Goal: Task Accomplishment & Management: Use online tool/utility

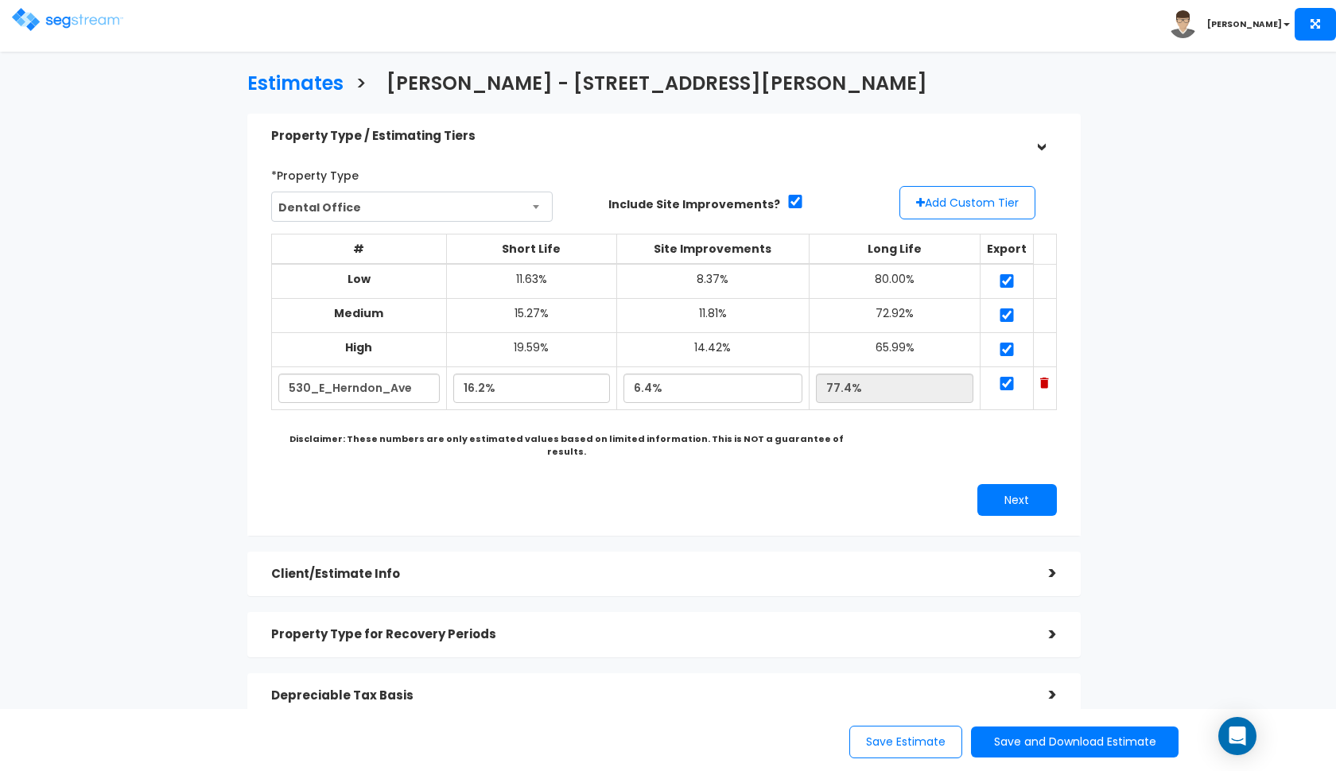
click at [31, 16] on img at bounding box center [67, 19] width 111 height 23
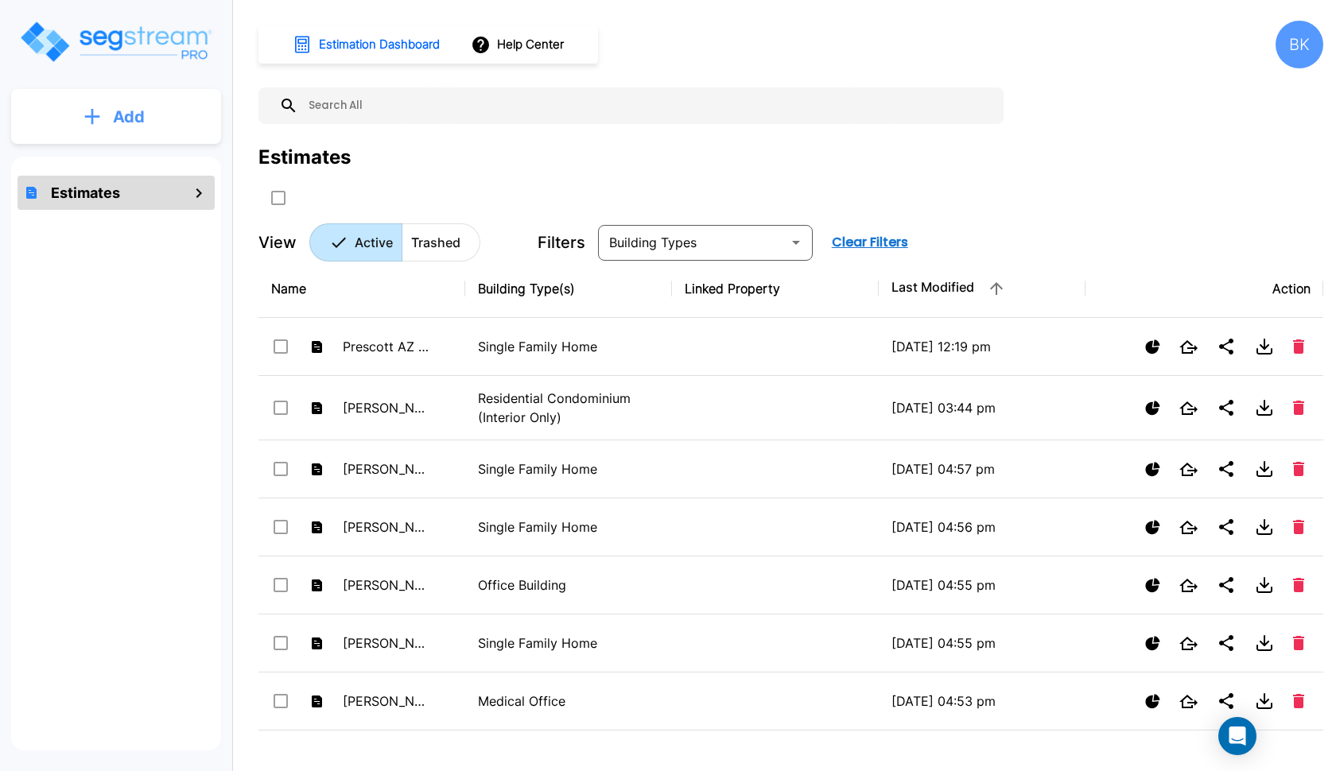
click at [151, 112] on button "Add" at bounding box center [116, 117] width 210 height 46
click at [141, 154] on p "Add Estimate" at bounding box center [125, 160] width 81 height 19
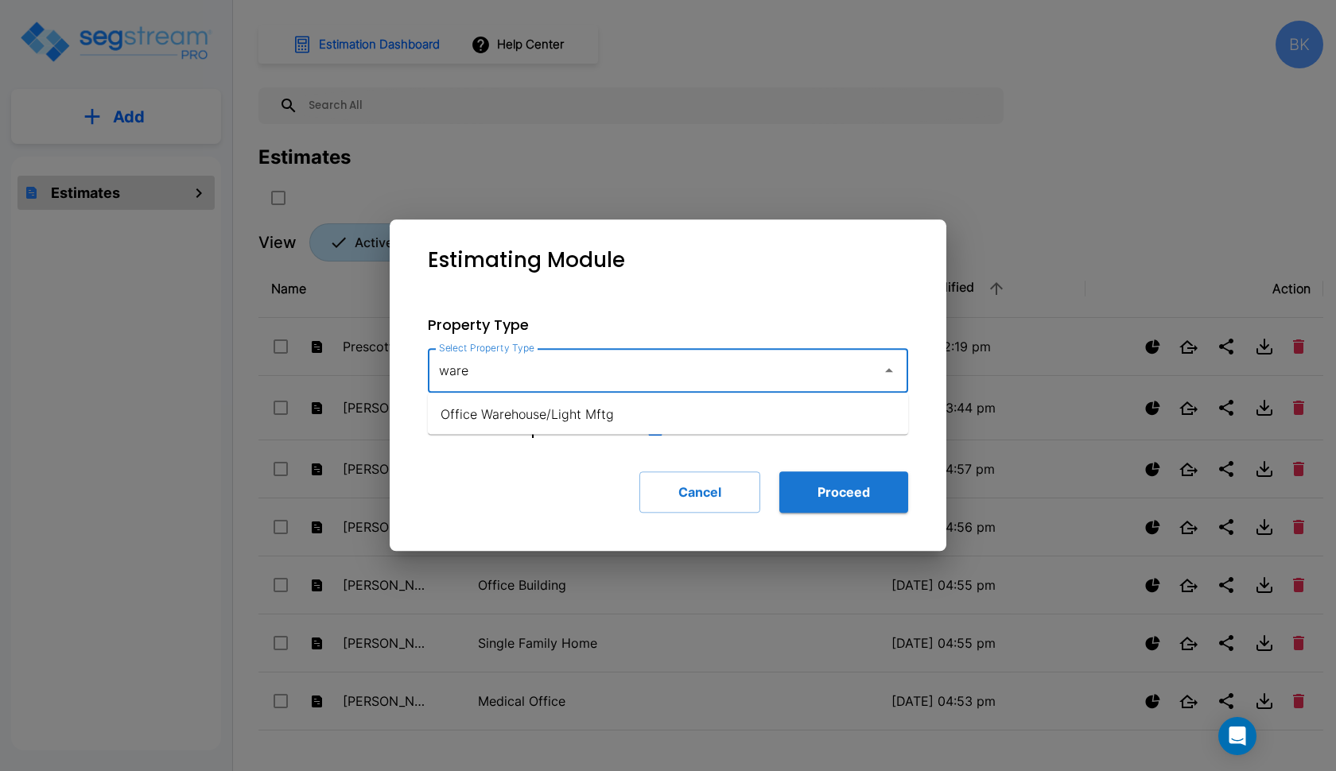
click at [543, 415] on li "Office Warehouse/Light Mftg" at bounding box center [668, 414] width 480 height 29
type input "Office Warehouse/Light Mftg"
click at [830, 470] on div "Property Type Select Property Type Office Warehouse/Light Mftg Select Property …" at bounding box center [667, 414] width 531 height 250
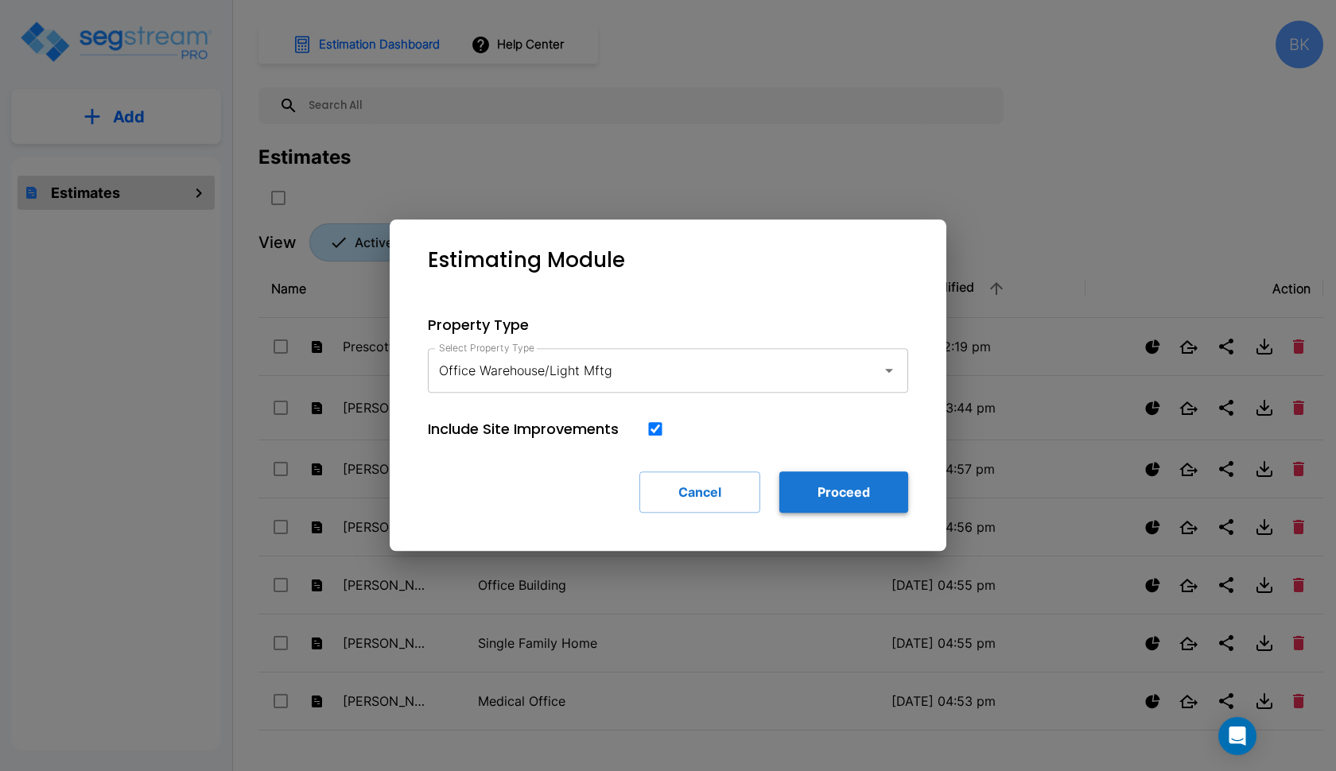
click at [822, 483] on button "Proceed" at bounding box center [843, 492] width 129 height 41
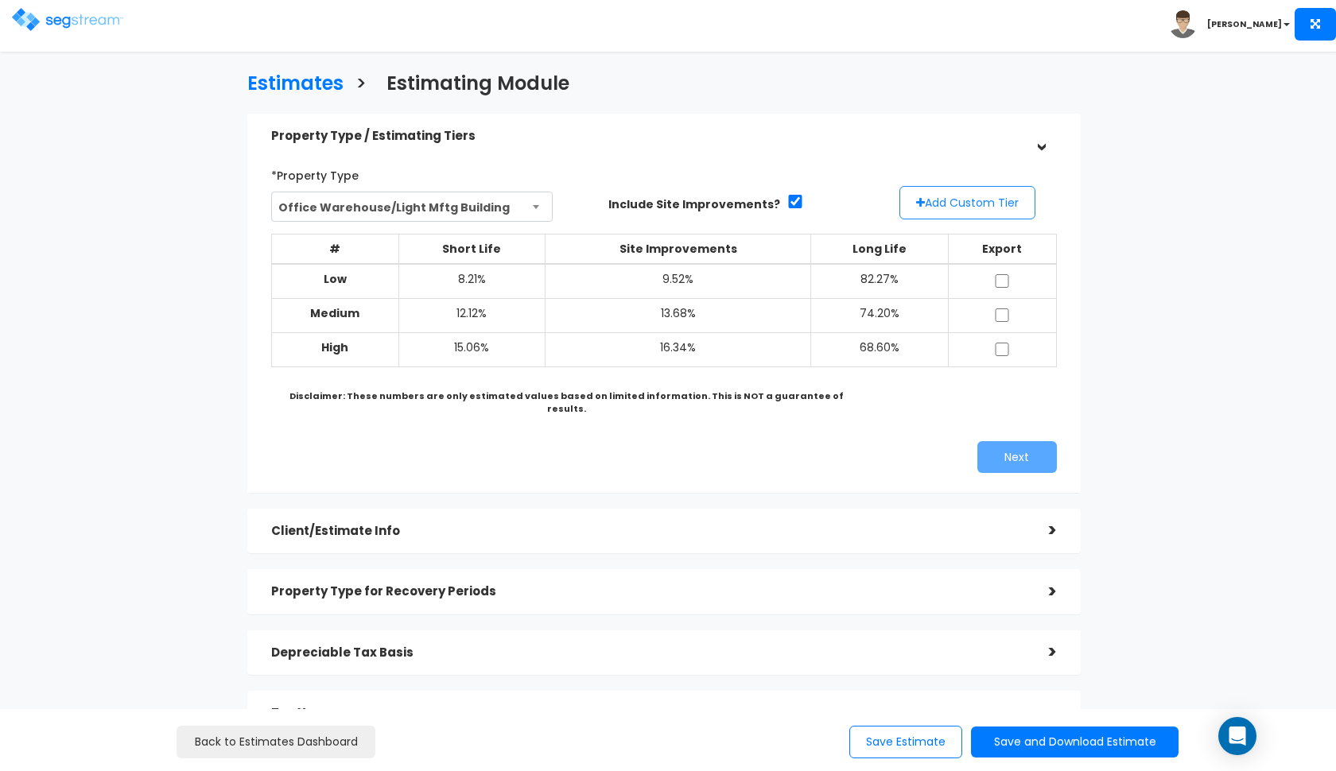
click at [956, 197] on button "Add Custom Tier" at bounding box center [968, 202] width 136 height 33
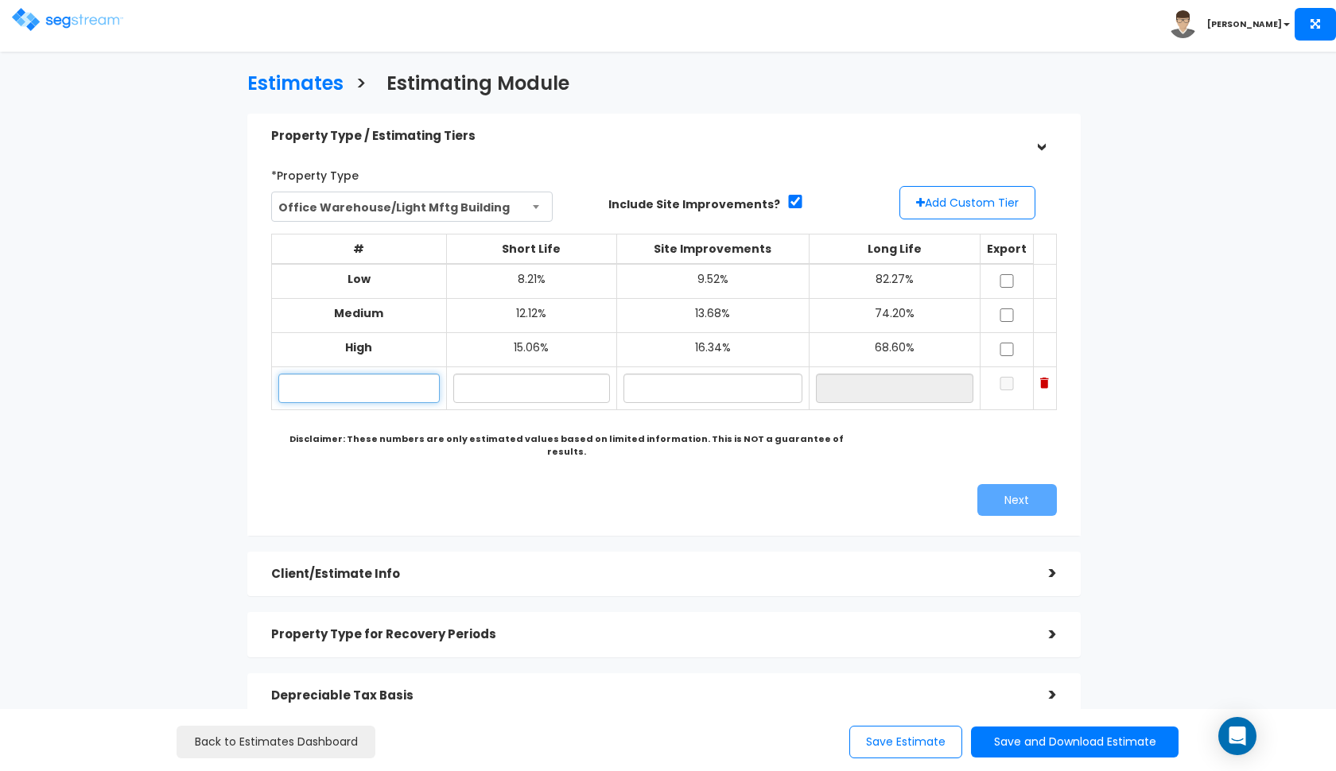
click at [366, 388] on input "text" at bounding box center [359, 388] width 162 height 29
paste input "653 s i street, Pensacola"
type input "653 South I St."
click at [523, 390] on input "text" at bounding box center [531, 388] width 156 height 29
type input "7.20%"
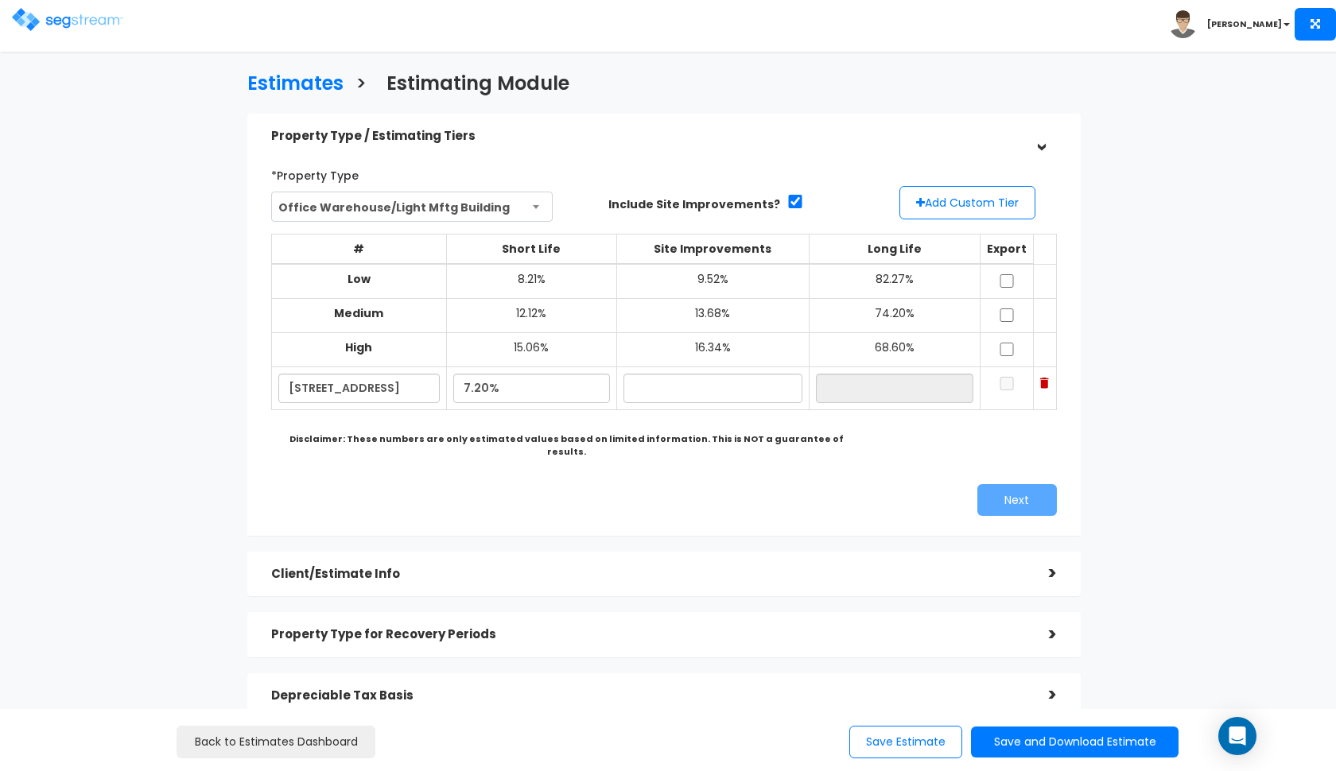
click at [515, 484] on div "Next" at bounding box center [664, 500] width 810 height 32
click at [698, 392] on input "text" at bounding box center [713, 388] width 179 height 29
type input "1"
type input "10.00%"
type input "82.80%"
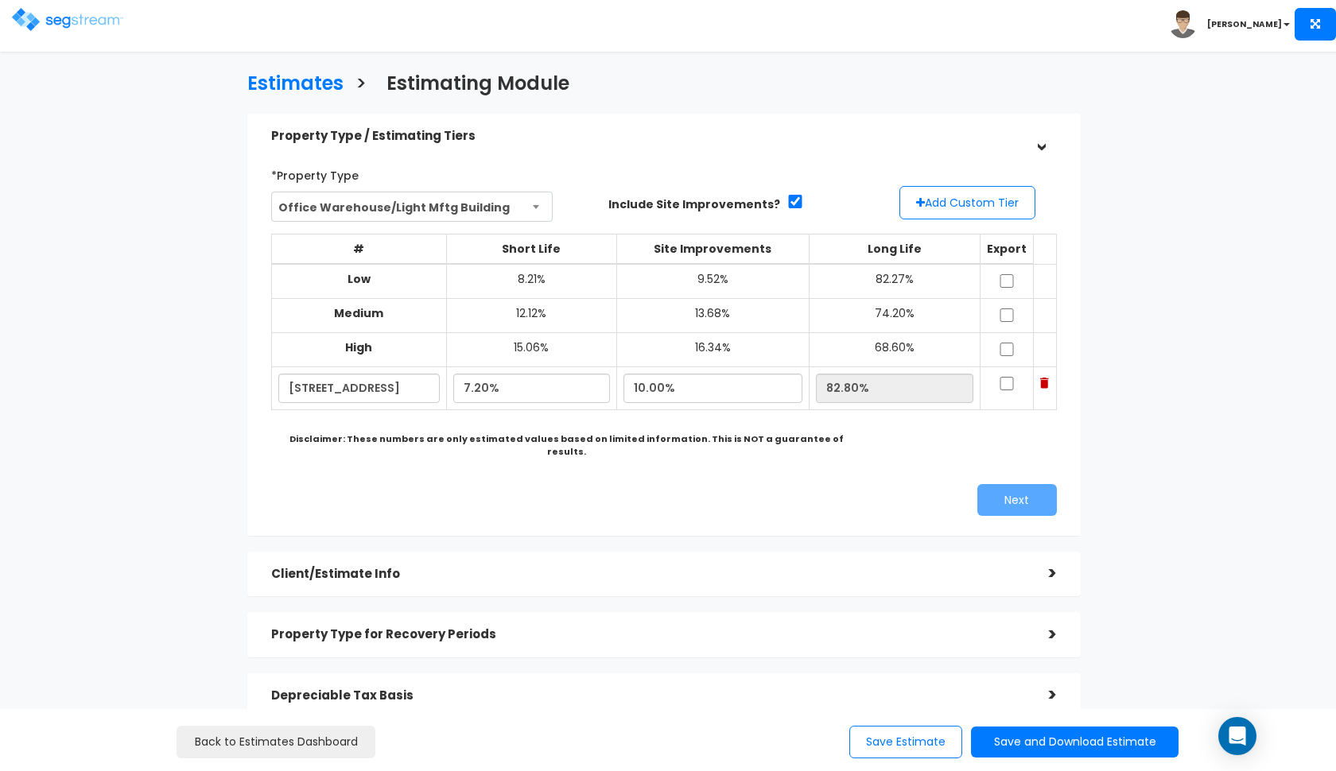
click at [573, 508] on div "*Property Type Office Warehouse/Light Mftg Building Assisted/Senior Living Auto…" at bounding box center [664, 338] width 834 height 393
click at [472, 384] on input "7.20%" at bounding box center [531, 388] width 156 height 29
type input "8.20%"
type input "81.80%"
click at [587, 453] on div "*Property Type Office Warehouse/Light Mftg Building Assisted/Senior Living Auto…" at bounding box center [664, 338] width 810 height 369
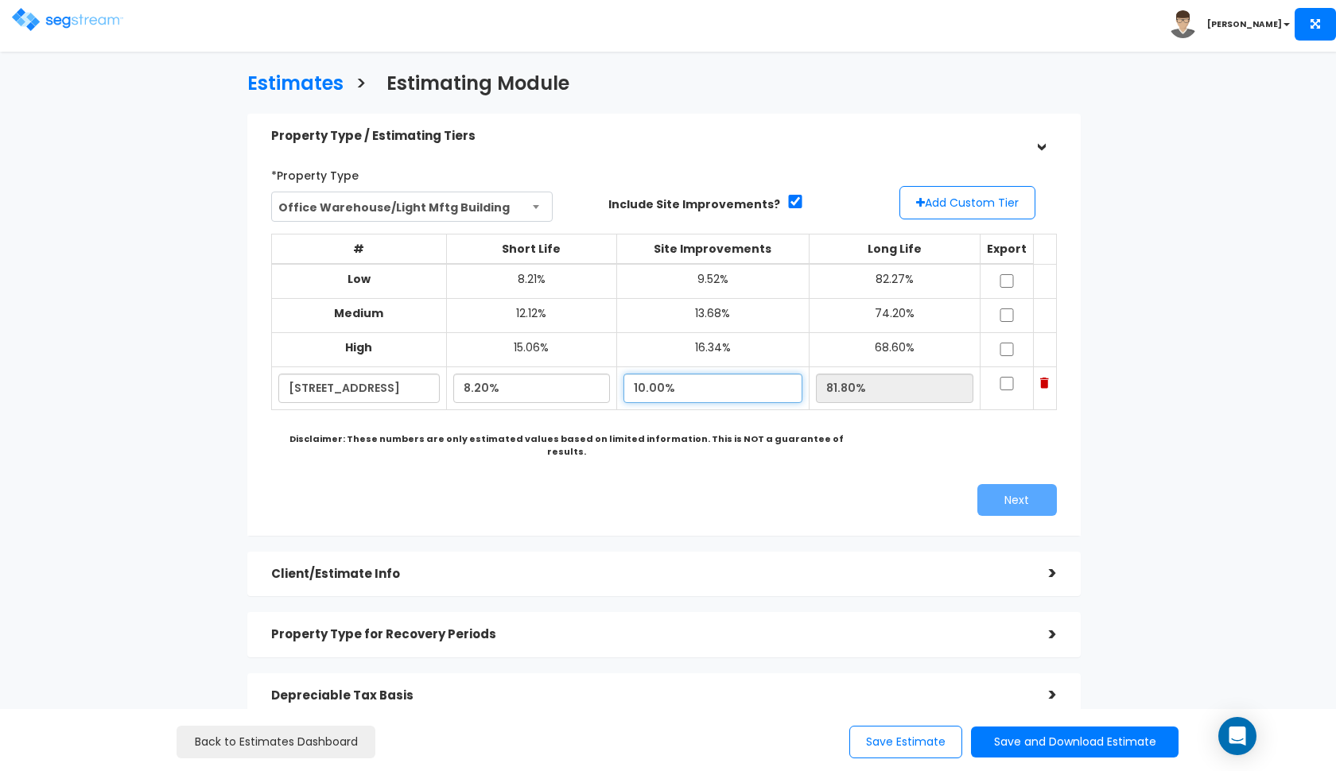
click at [666, 386] on input "10.00%" at bounding box center [713, 388] width 179 height 29
type input "10.10%"
type input "81.70%"
click at [647, 425] on div "# Short Life Site Improvements Long Life Export Low 8.21% 9.52% 82.27% Medium 1…" at bounding box center [664, 330] width 799 height 206
click at [1011, 282] on input "checkbox" at bounding box center [1007, 281] width 16 height 14
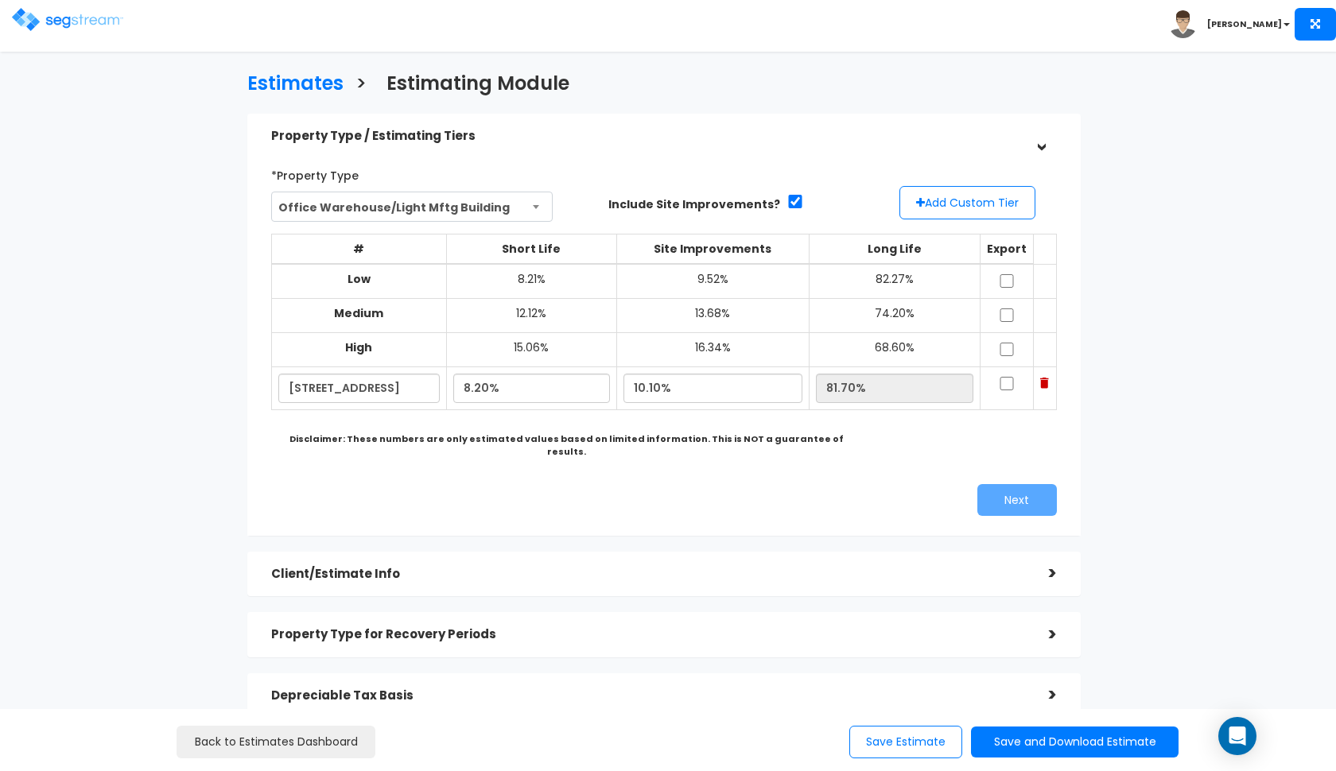
checkbox input "true"
click at [1009, 316] on input "checkbox" at bounding box center [1007, 316] width 16 height 14
checkbox input "true"
click at [1009, 344] on input "checkbox" at bounding box center [1007, 350] width 16 height 14
checkbox input "true"
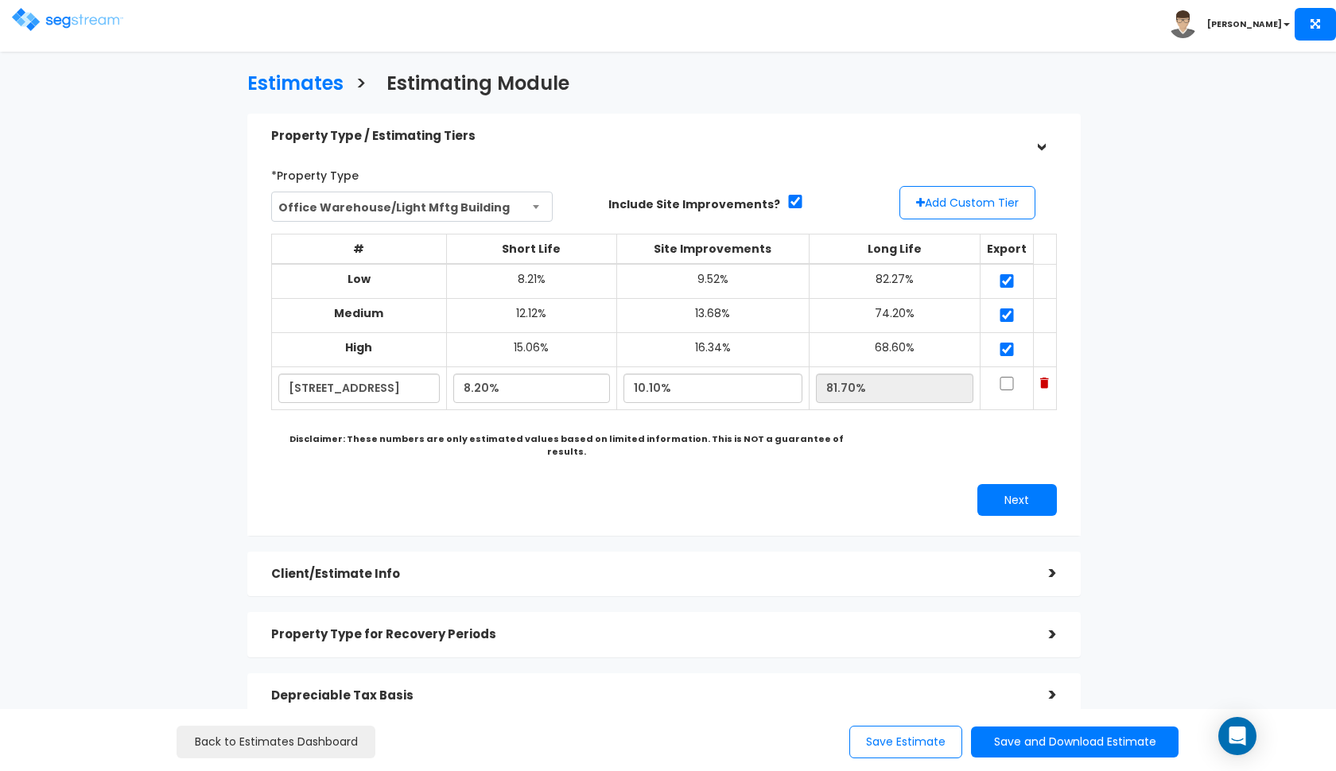
click at [1009, 380] on input "checkbox" at bounding box center [1007, 384] width 16 height 14
checkbox input "true"
click at [996, 484] on button "Next" at bounding box center [1017, 500] width 80 height 32
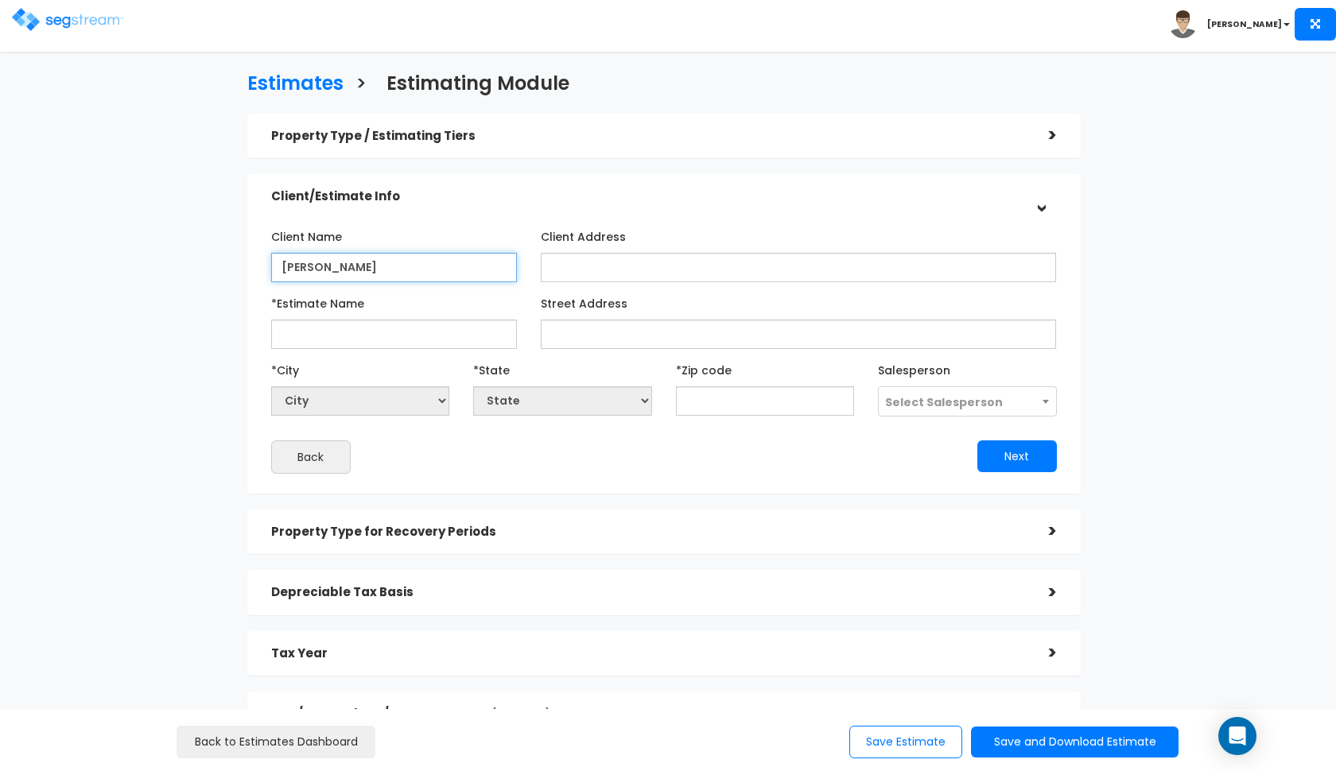
type input "Emilio Bustillo"
click at [448, 269] on input "Emilio Bustillo" at bounding box center [394, 267] width 246 height 29
click at [448, 269] on input "Client Name" at bounding box center [394, 267] width 246 height 29
type input "1810 Barrancas LLC"
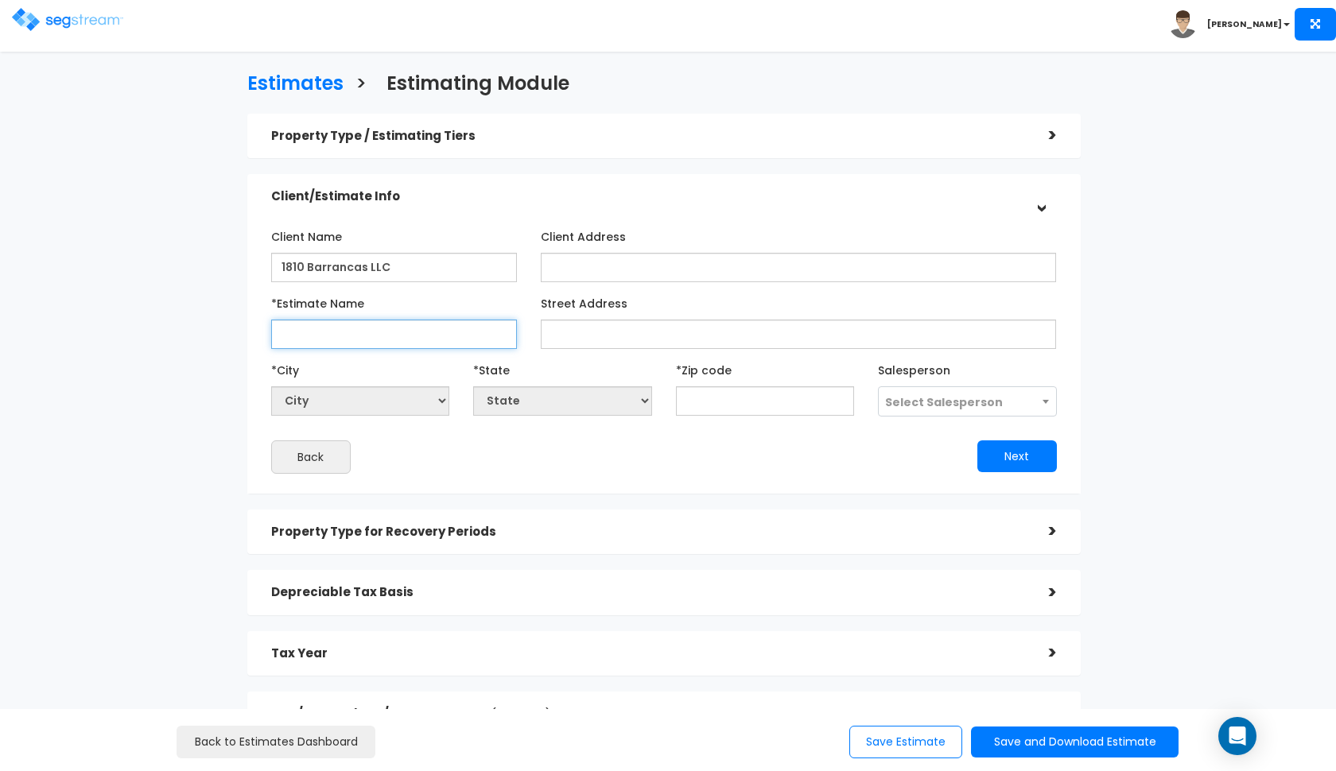
click at [408, 344] on input "*Estimate Name" at bounding box center [394, 334] width 246 height 29
type input "B"
paste input "653 s i street, Pensacola"
click at [378, 332] on input "1810 Barrancas LLC - 653 s i street, Pensacola" at bounding box center [394, 334] width 246 height 29
click at [390, 334] on input "1810 Barrancas LLC - 653 S i street, Pensacola" at bounding box center [394, 334] width 246 height 29
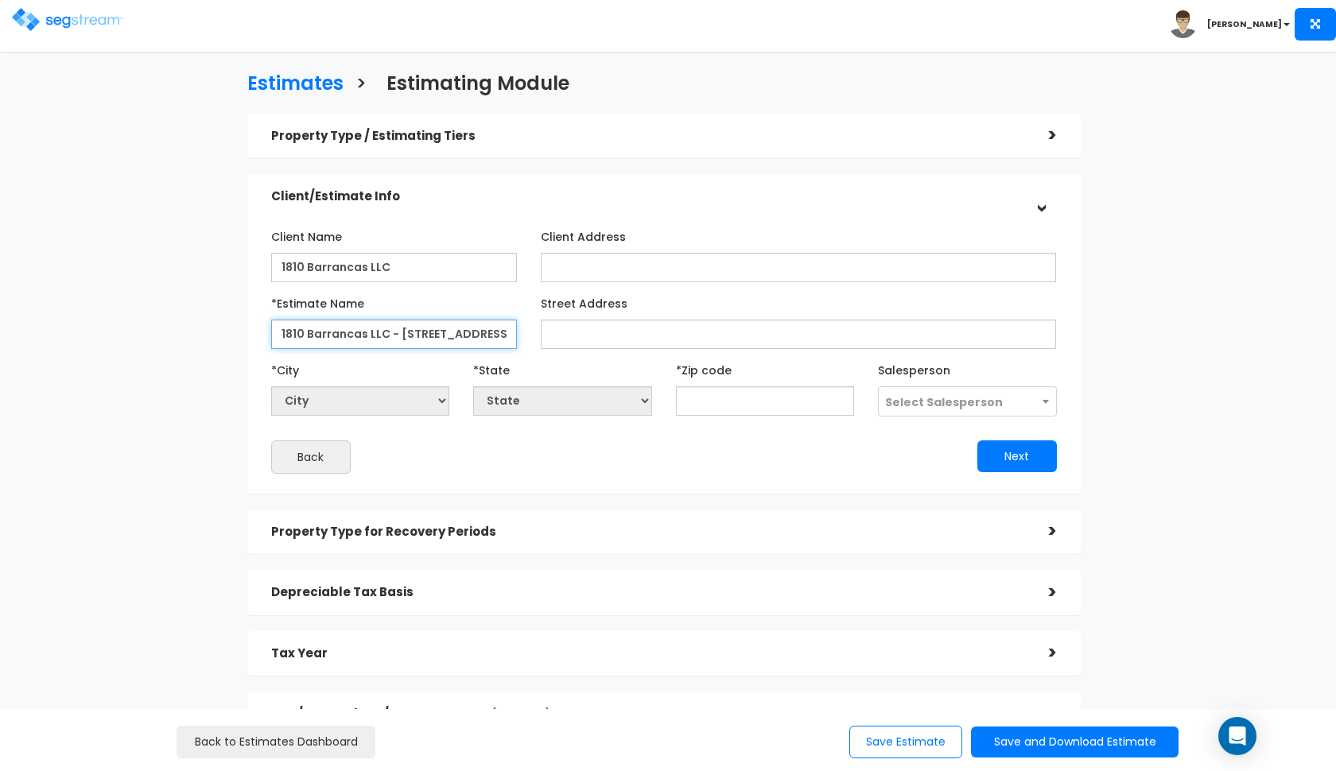
type input "1810 Barrancas LLC - [STREET_ADDRESS]"
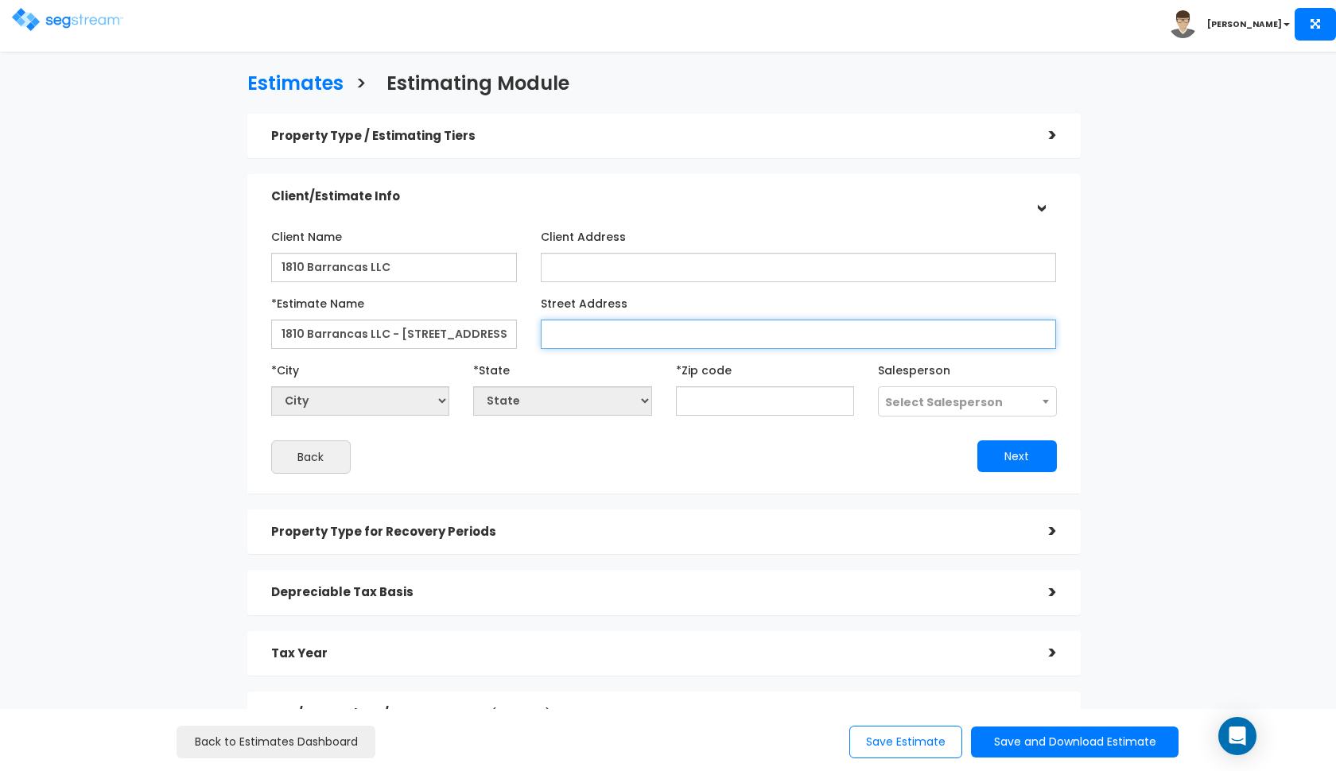
paste input "653 s i street, Pensacola"
click at [580, 331] on input "653 s i street, Pensacola" at bounding box center [799, 334] width 516 height 29
type input "[STREET_ADDRESS]"
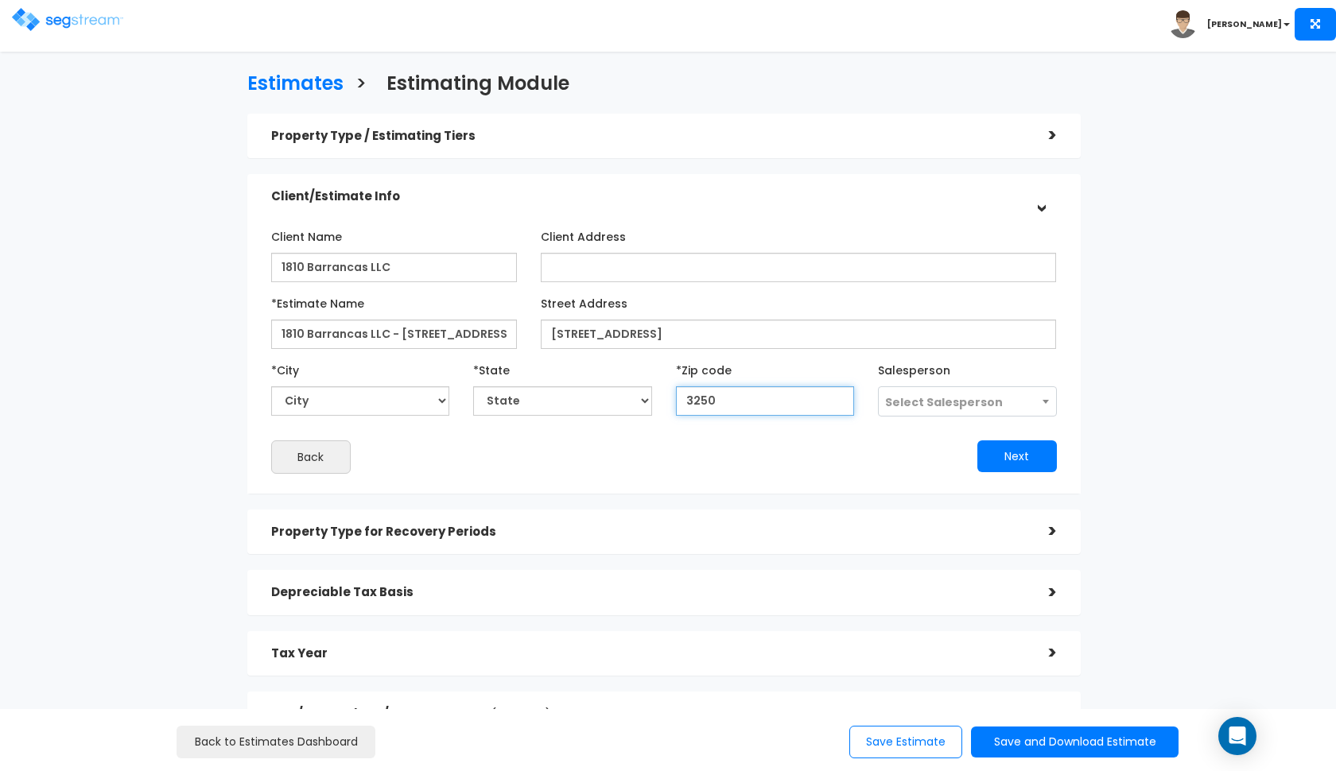
type input "32502"
select select "FL"
type input "32502"
click at [985, 402] on span "Select Salesperson" at bounding box center [944, 402] width 118 height 16
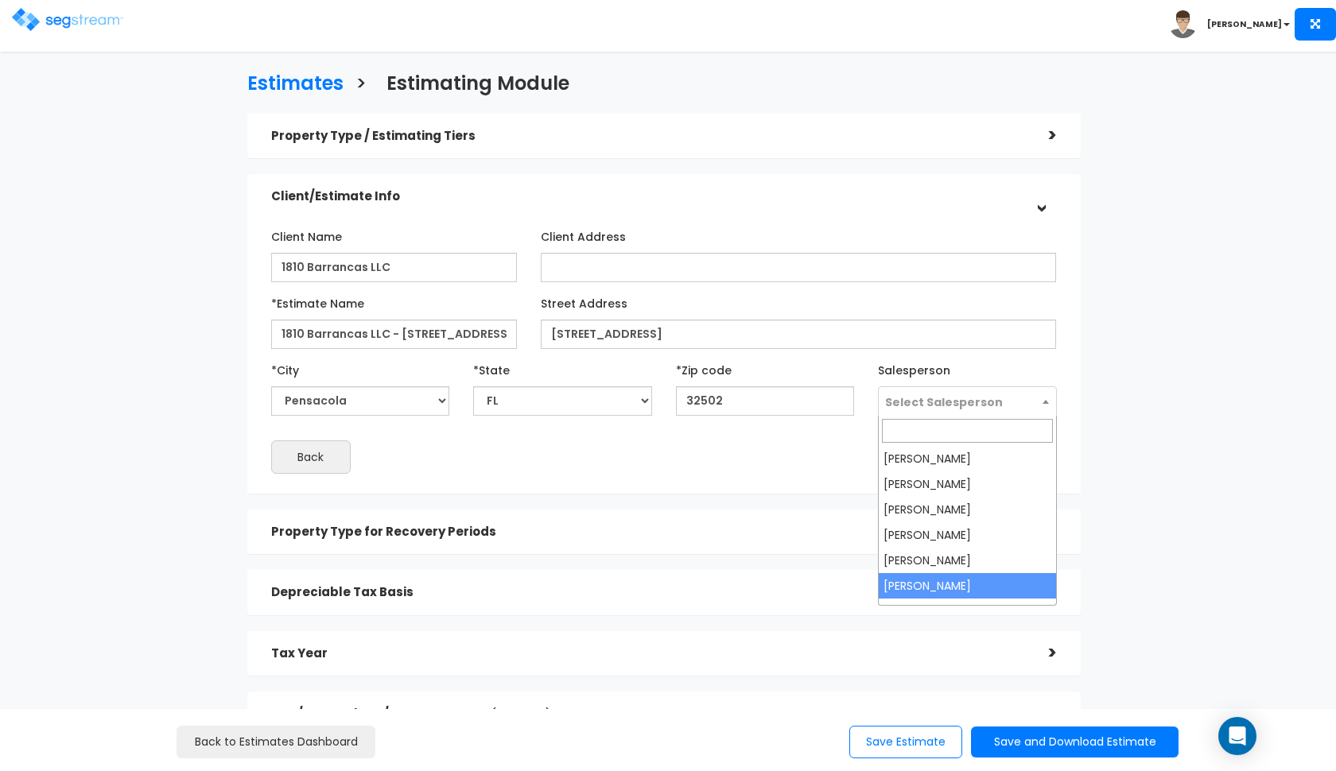
select select "190"
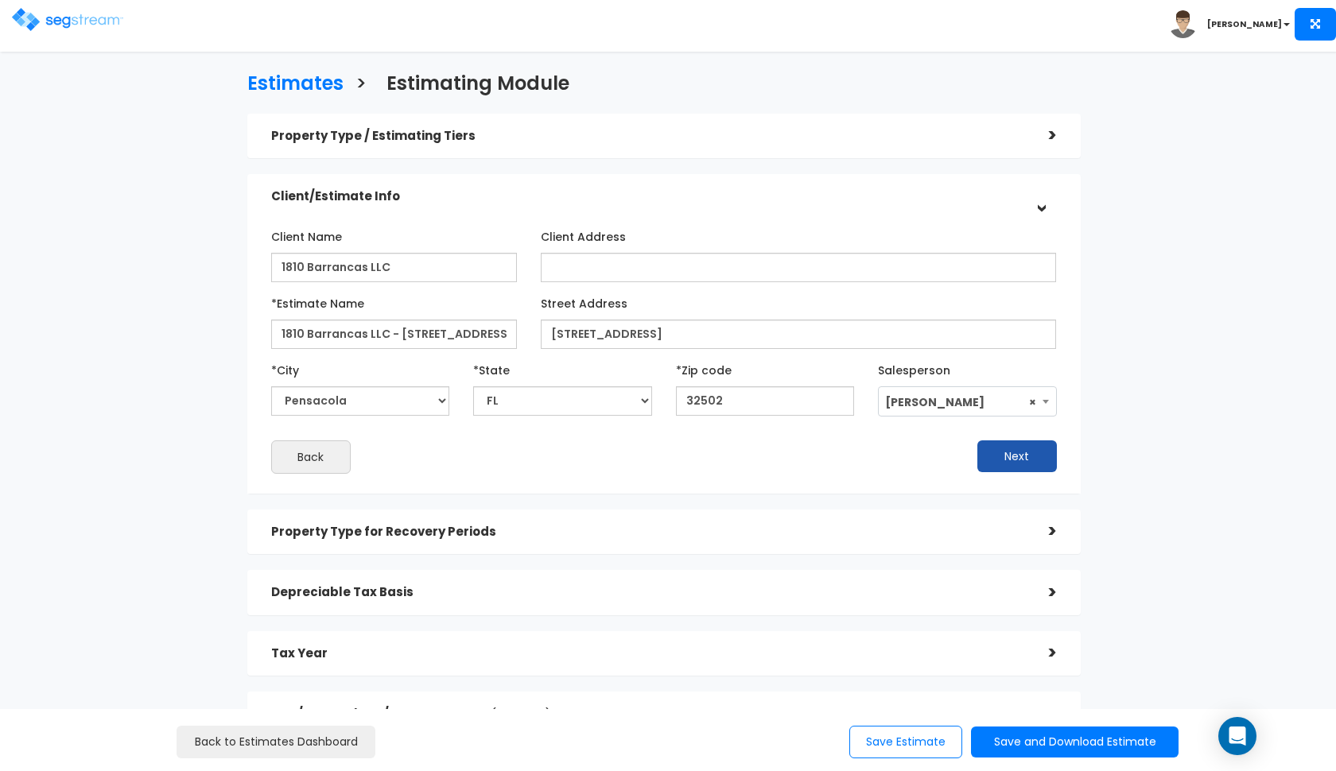
click at [1003, 457] on button "Next" at bounding box center [1017, 457] width 80 height 32
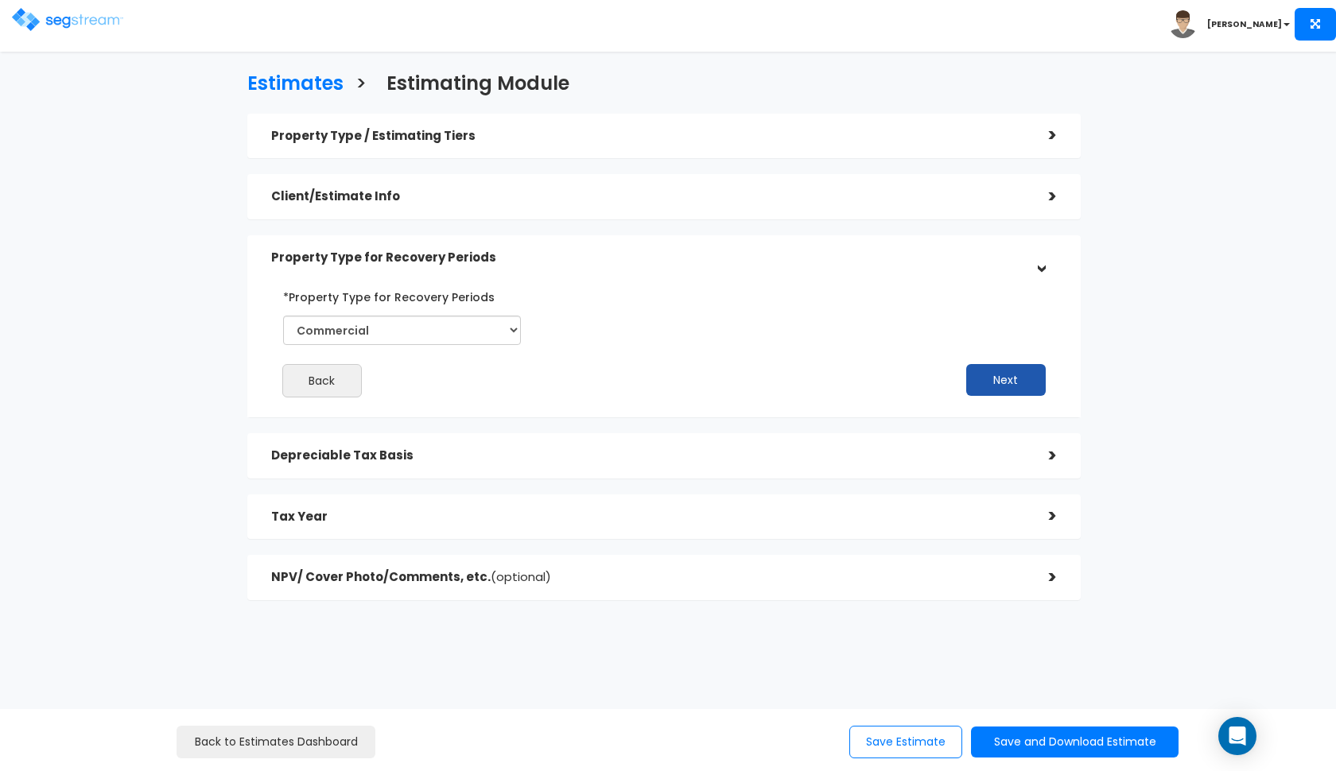
click at [999, 387] on button "Next" at bounding box center [1006, 380] width 80 height 32
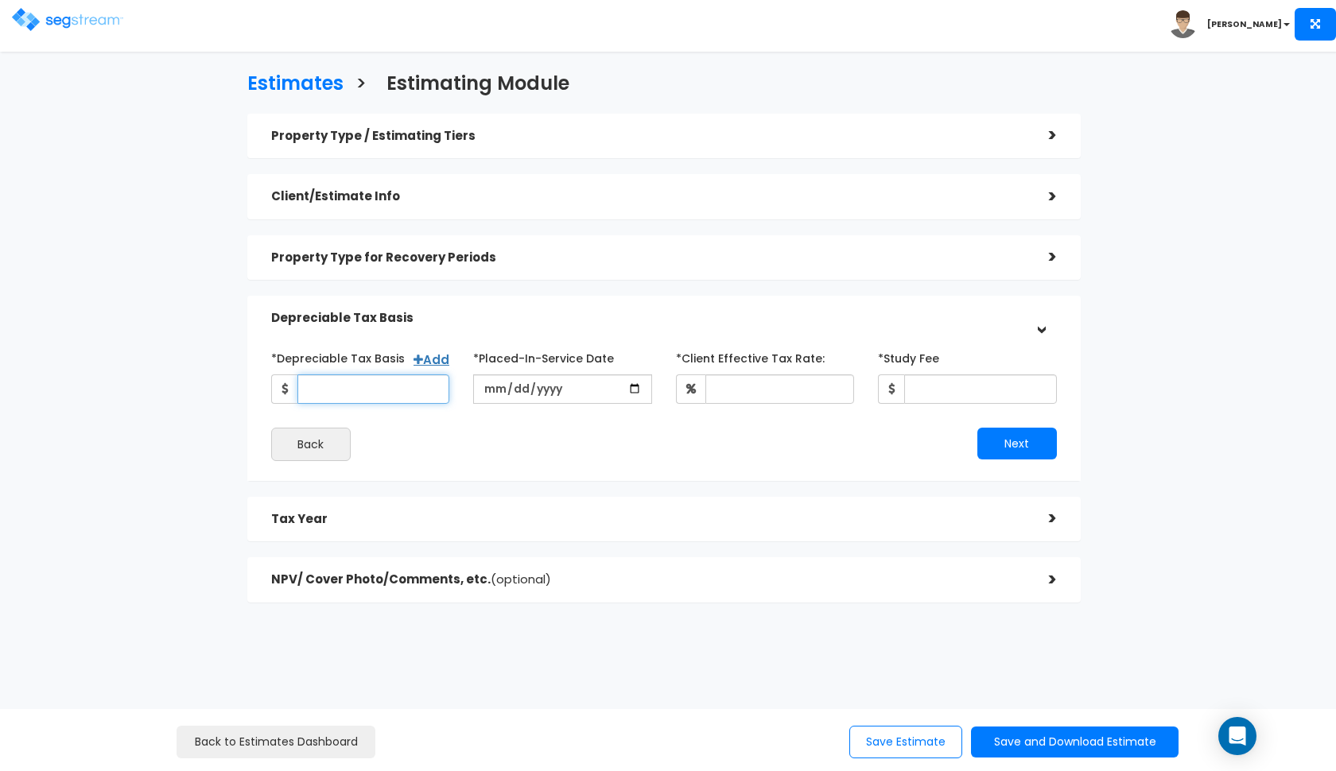
click at [410, 394] on input "*Depreciable Tax Basis" at bounding box center [373, 389] width 153 height 29
type input "587,800"
type input "[DATE]"
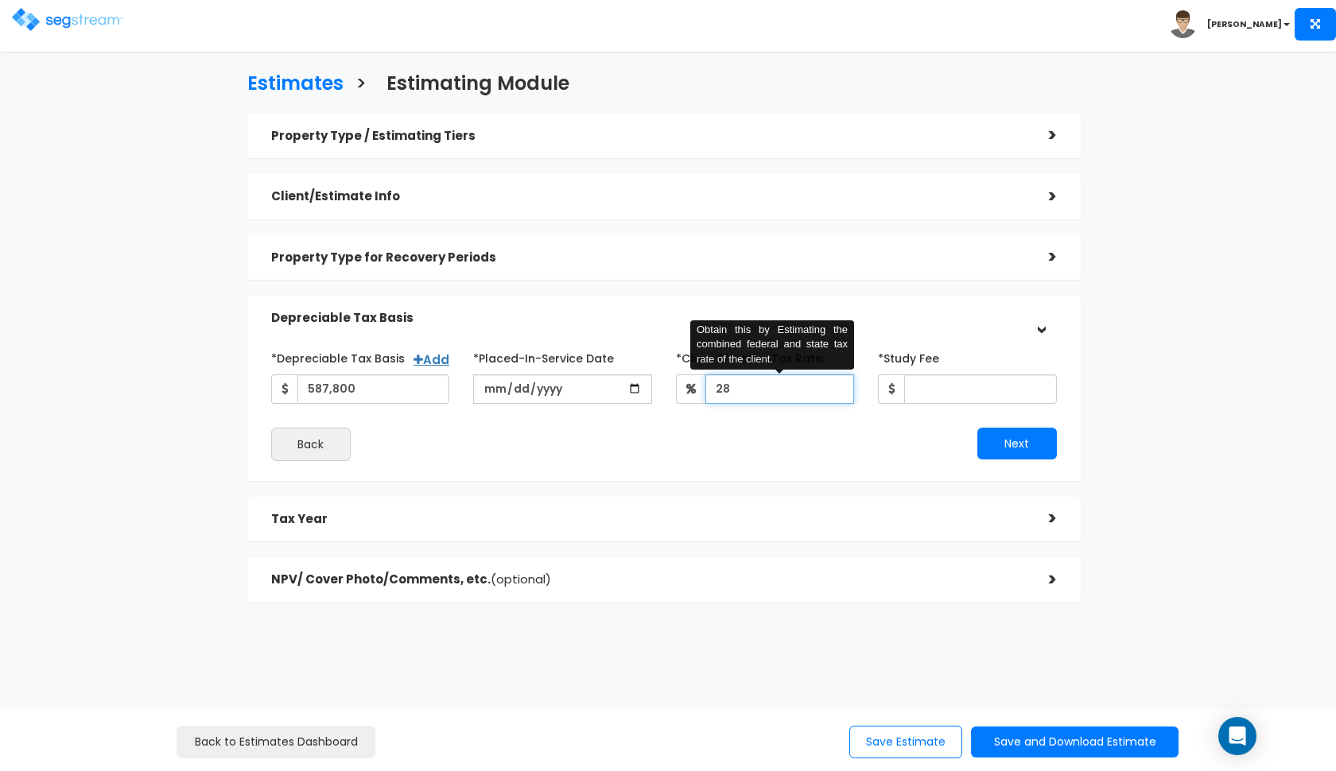
type input "2"
type input "32"
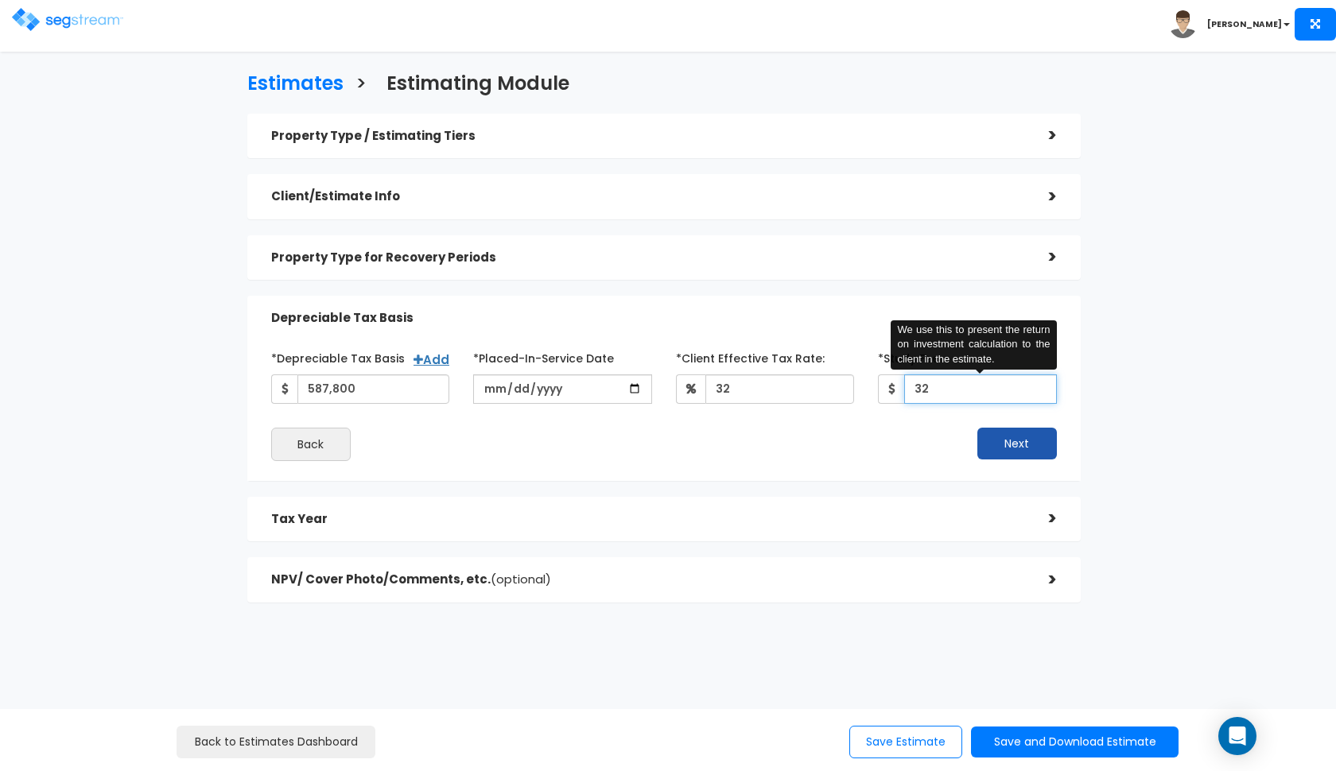
type input "3"
type input "4,100"
click at [1040, 435] on button "Next" at bounding box center [1017, 444] width 80 height 32
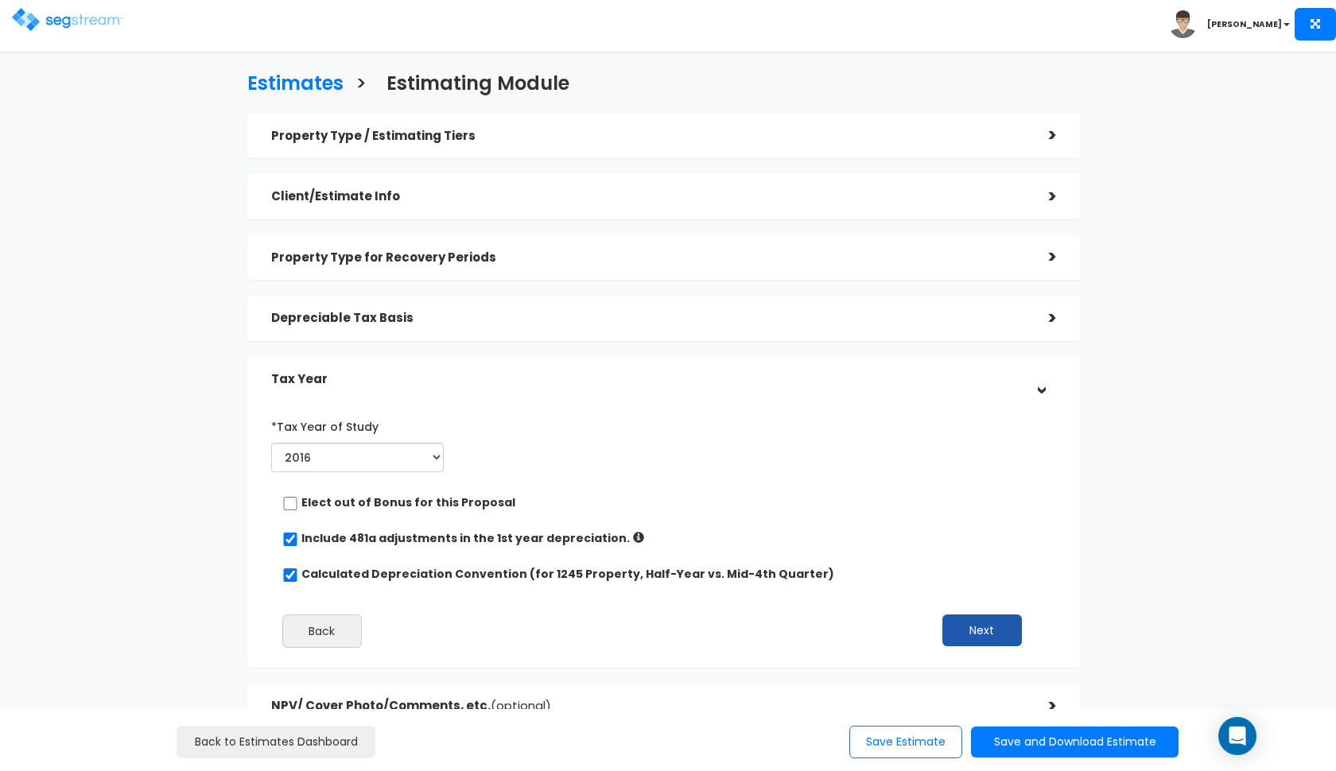
click at [955, 627] on button "Next" at bounding box center [982, 631] width 80 height 32
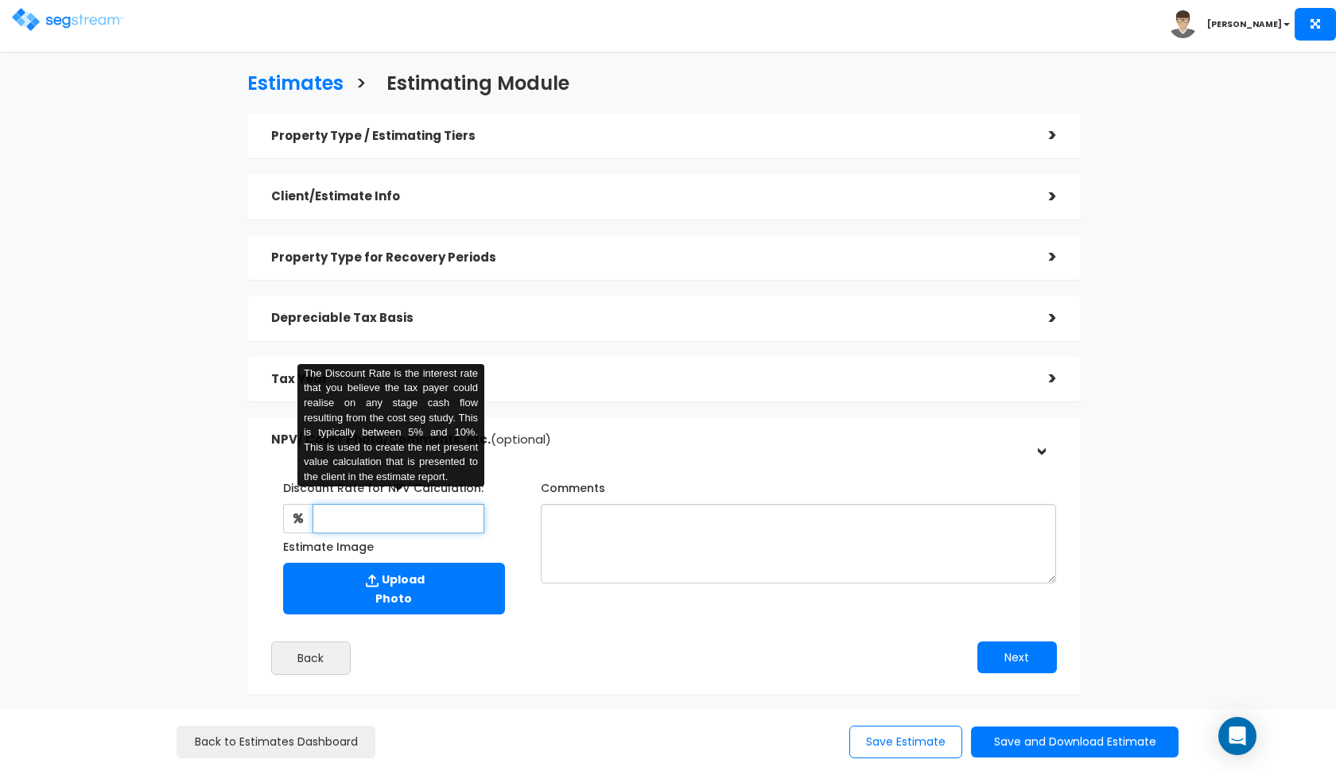
click at [483, 511] on input "text" at bounding box center [399, 518] width 173 height 29
type input "8"
click at [577, 519] on textarea "Comments" at bounding box center [799, 544] width 516 height 80
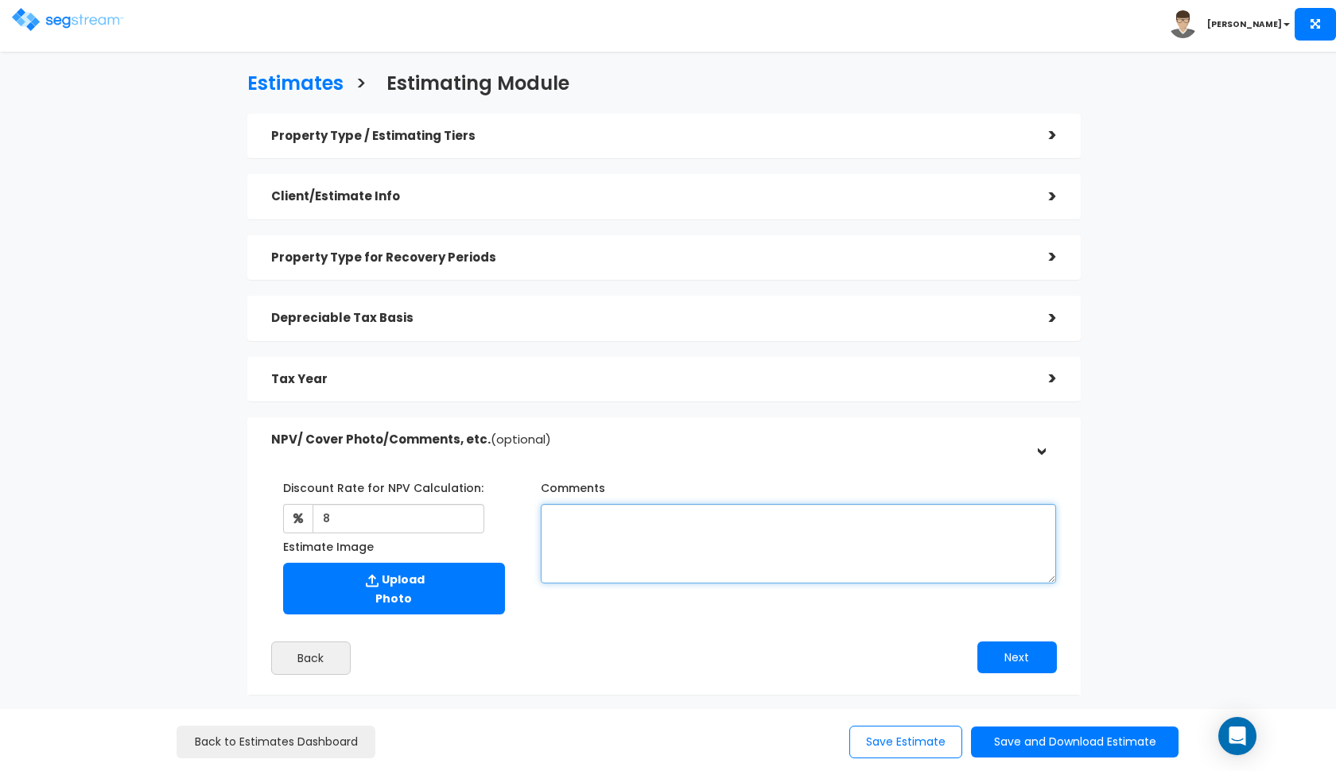
type textarea "A"
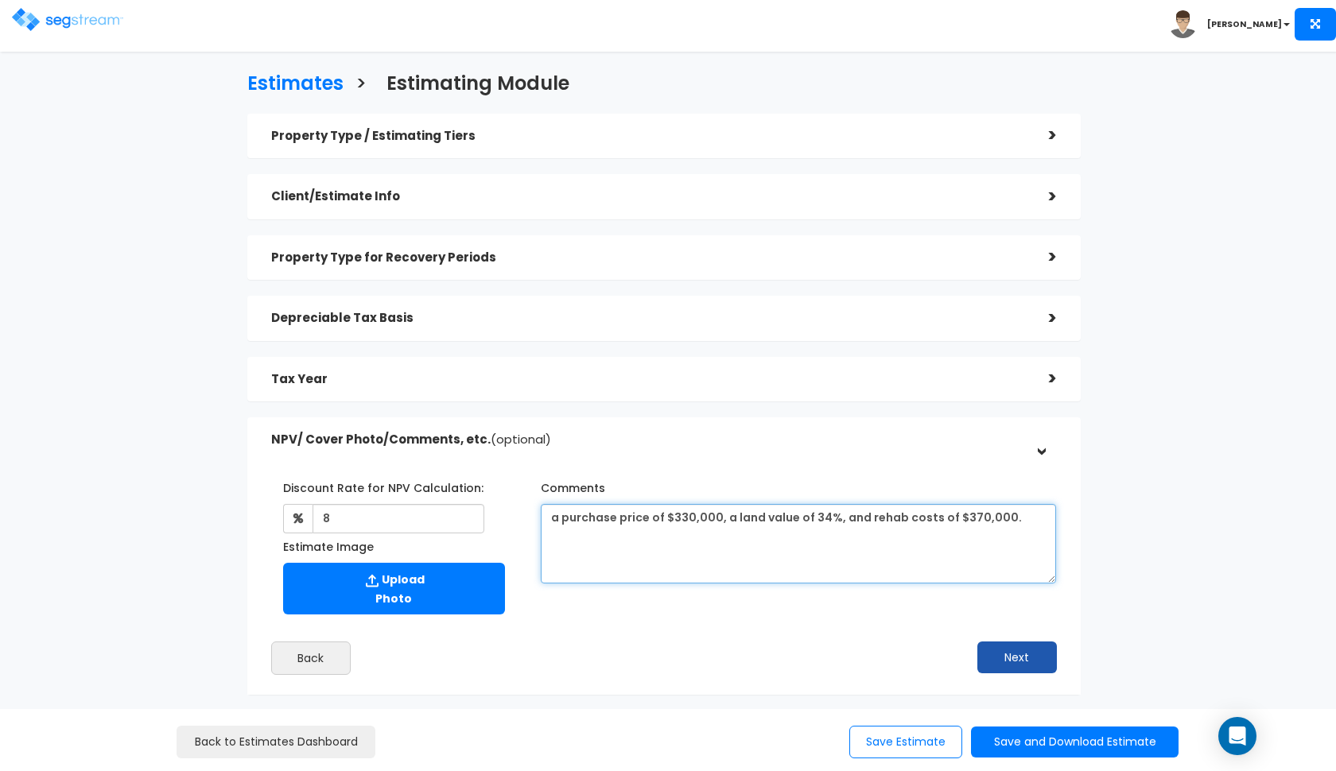
type textarea "a purchase price of $330,000, a land value of 34%, and rehab costs of $370,000."
click at [996, 657] on button "Next" at bounding box center [1017, 658] width 80 height 32
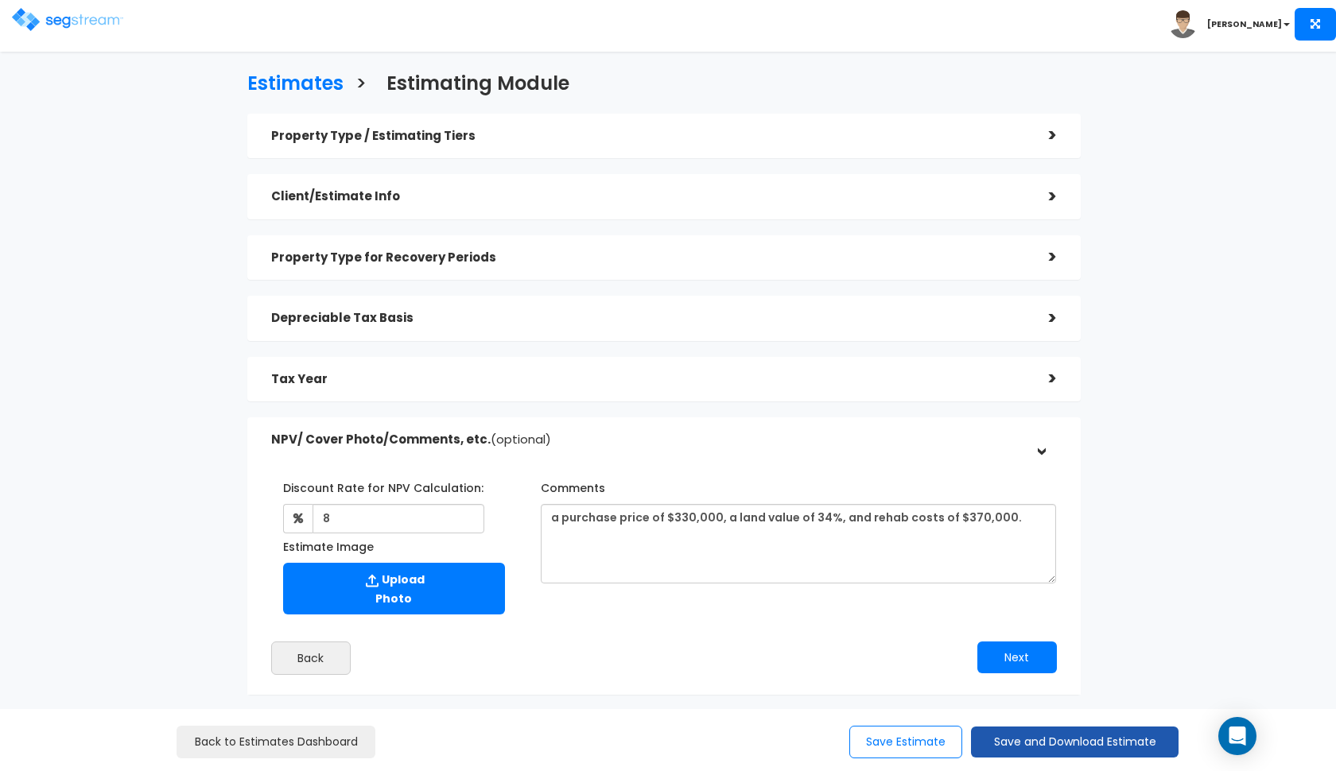
click at [1019, 744] on button "Save and Download Estimate" at bounding box center [1075, 742] width 208 height 31
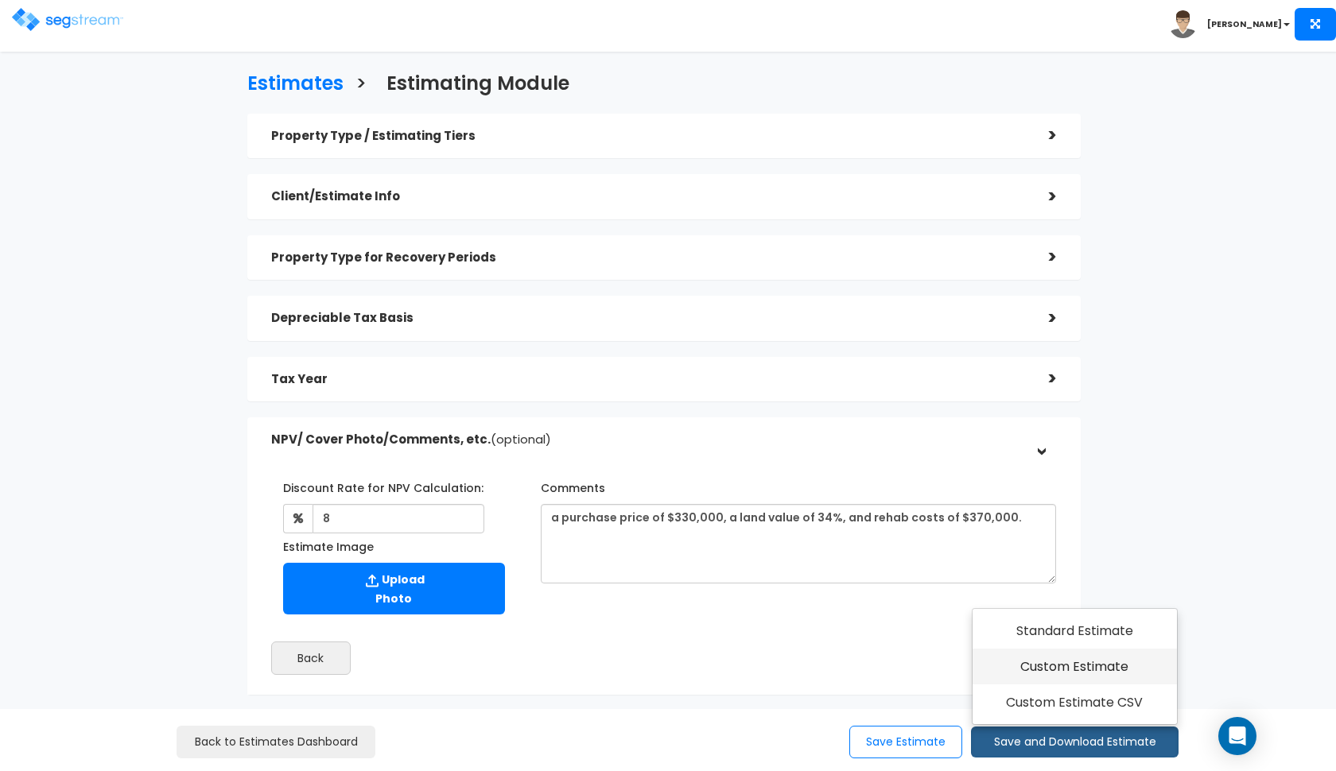
click at [1047, 685] on link "Custom Estimate" at bounding box center [1075, 667] width 204 height 37
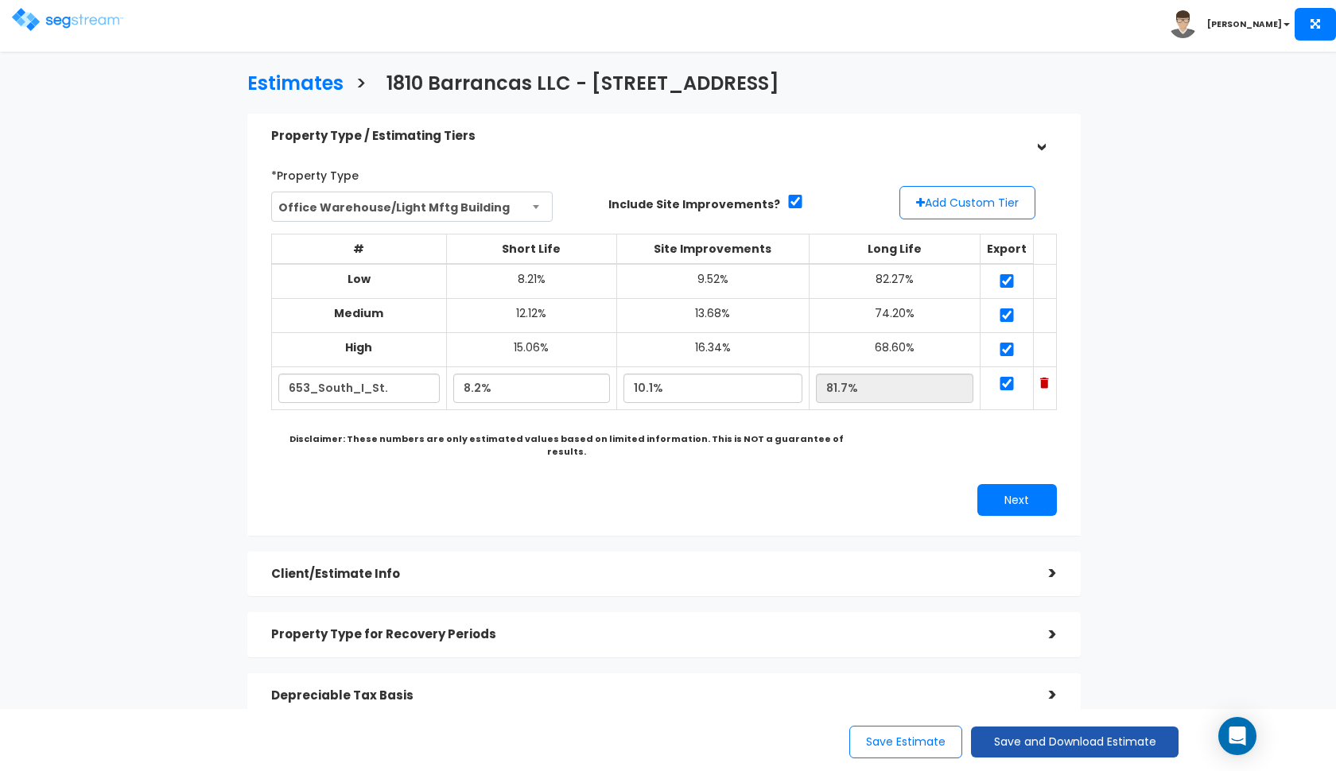
click at [1031, 740] on button "Save and Download Estimate" at bounding box center [1075, 742] width 208 height 31
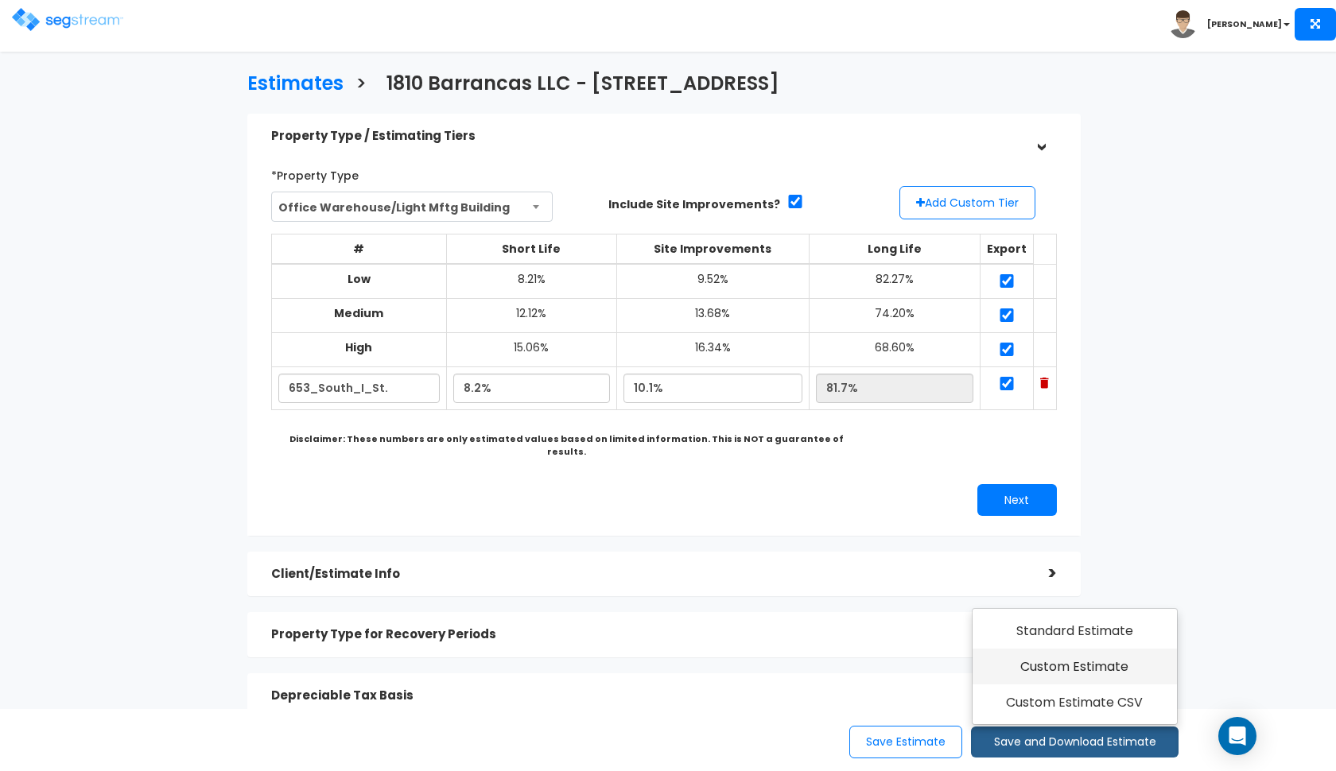
click at [1065, 676] on link "Custom Estimate" at bounding box center [1075, 667] width 204 height 37
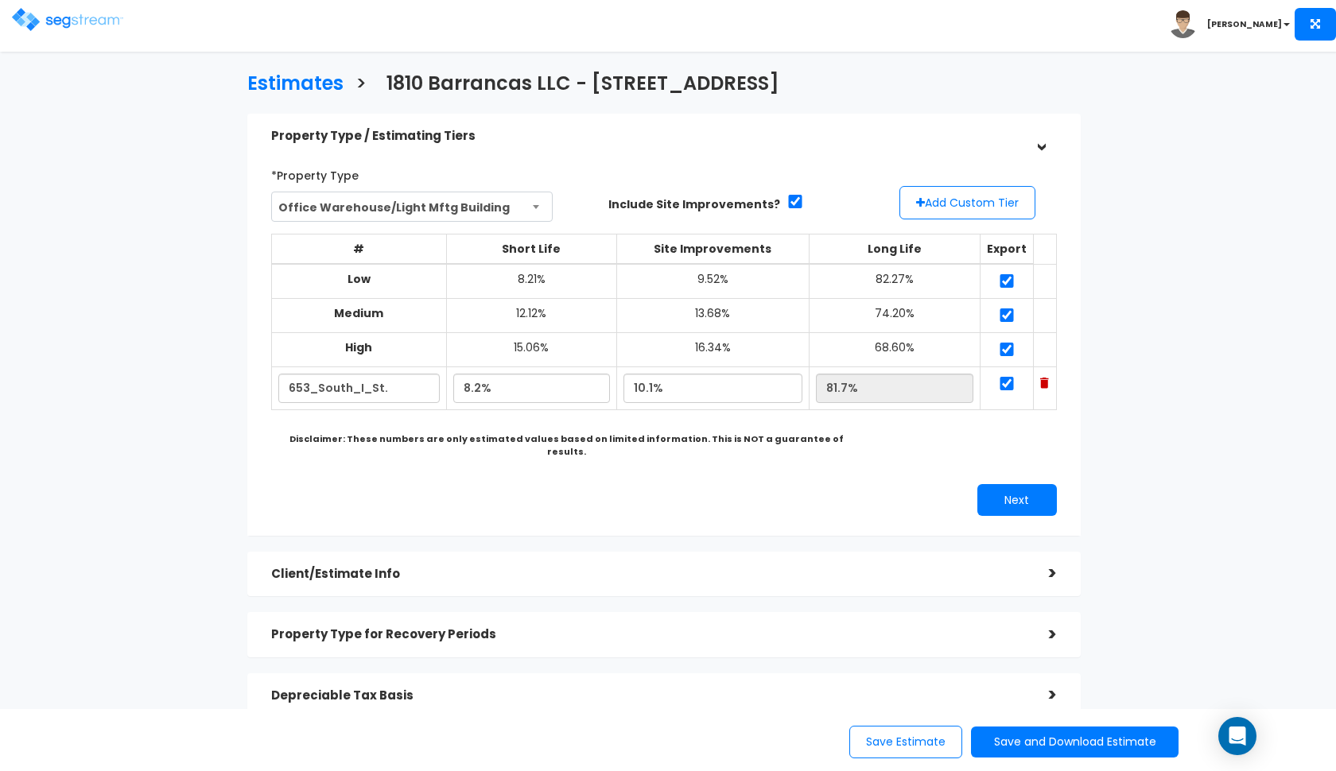
click at [467, 568] on h5 "Client/Estimate Info" at bounding box center [648, 575] width 754 height 14
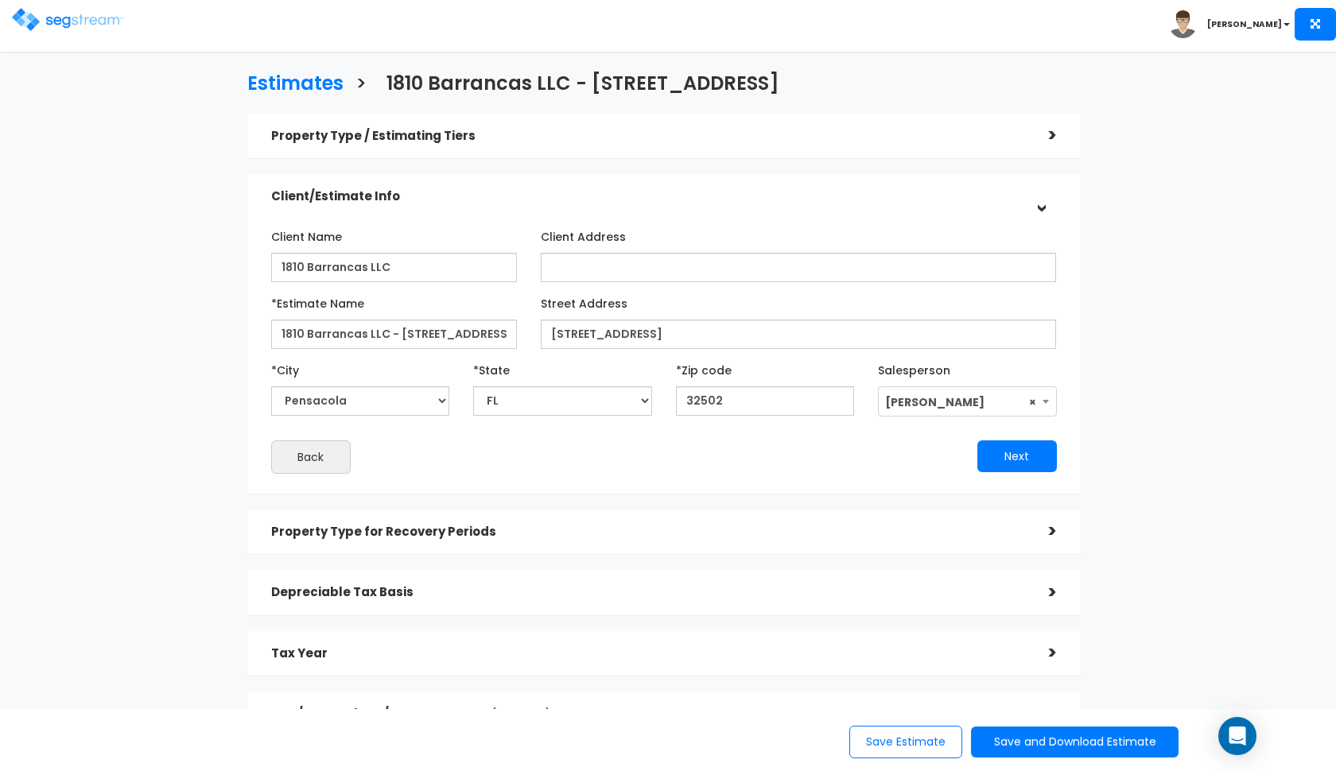
click at [480, 539] on div "Property Type for Recovery Periods" at bounding box center [648, 532] width 754 height 29
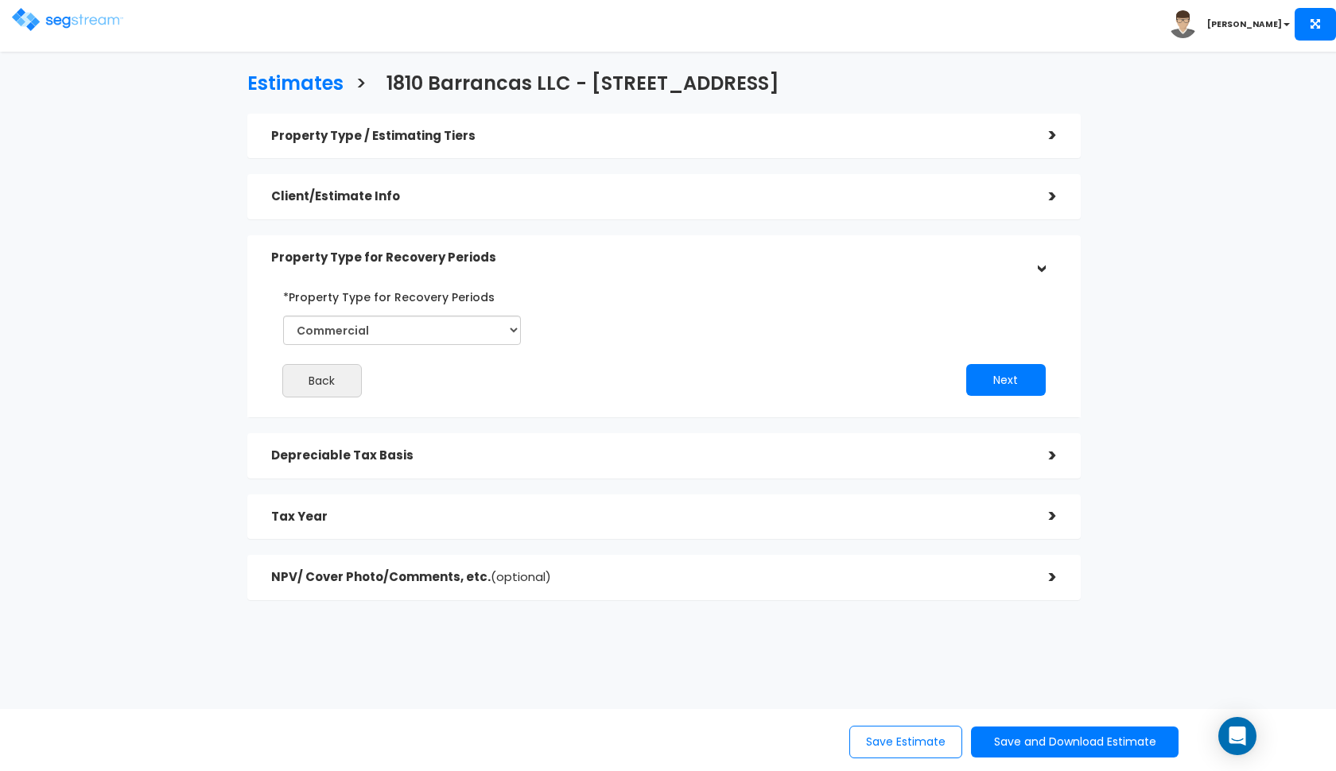
click at [368, 488] on div "Property Type / Estimating Tiers > *Property Type Office Warehouse/Light Mftg B…" at bounding box center [664, 357] width 834 height 487
click at [389, 459] on h5 "Depreciable Tax Basis" at bounding box center [648, 456] width 754 height 14
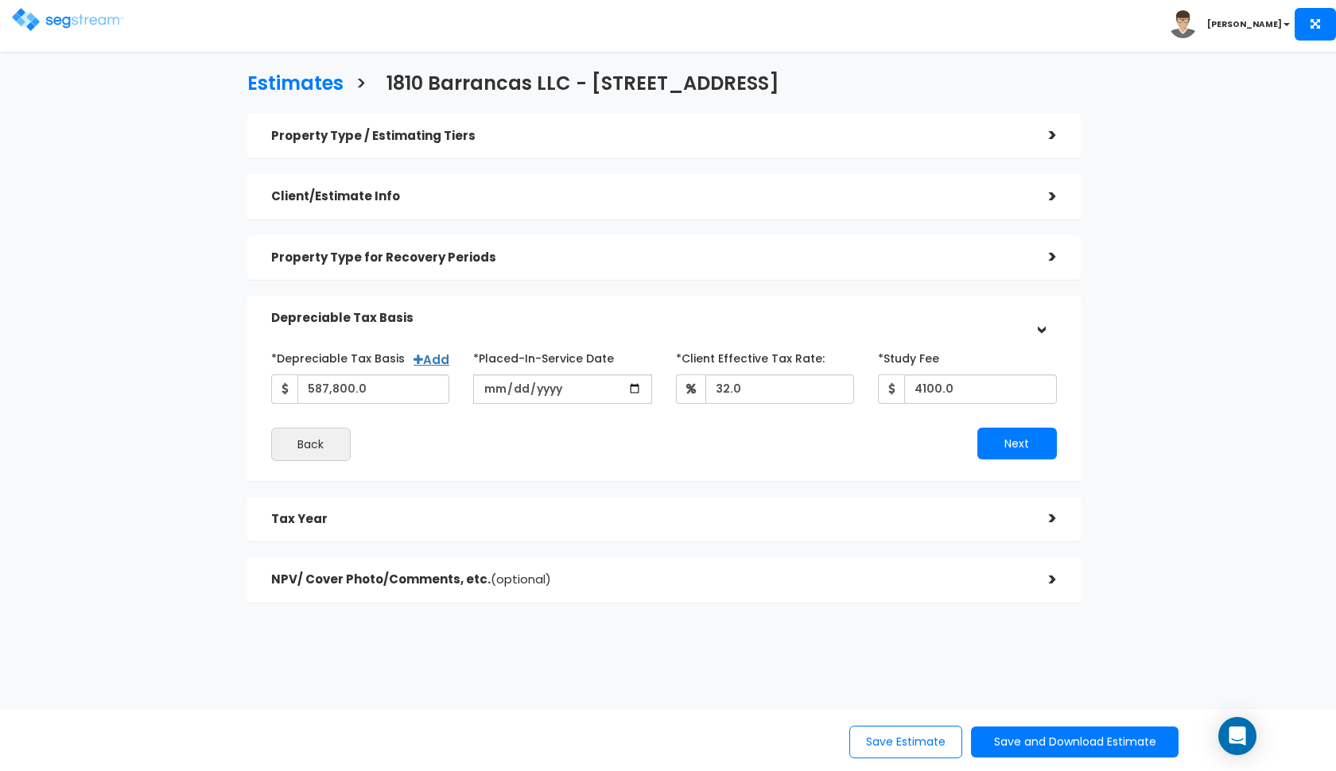
click at [328, 520] on h5 "Tax Year" at bounding box center [648, 520] width 754 height 14
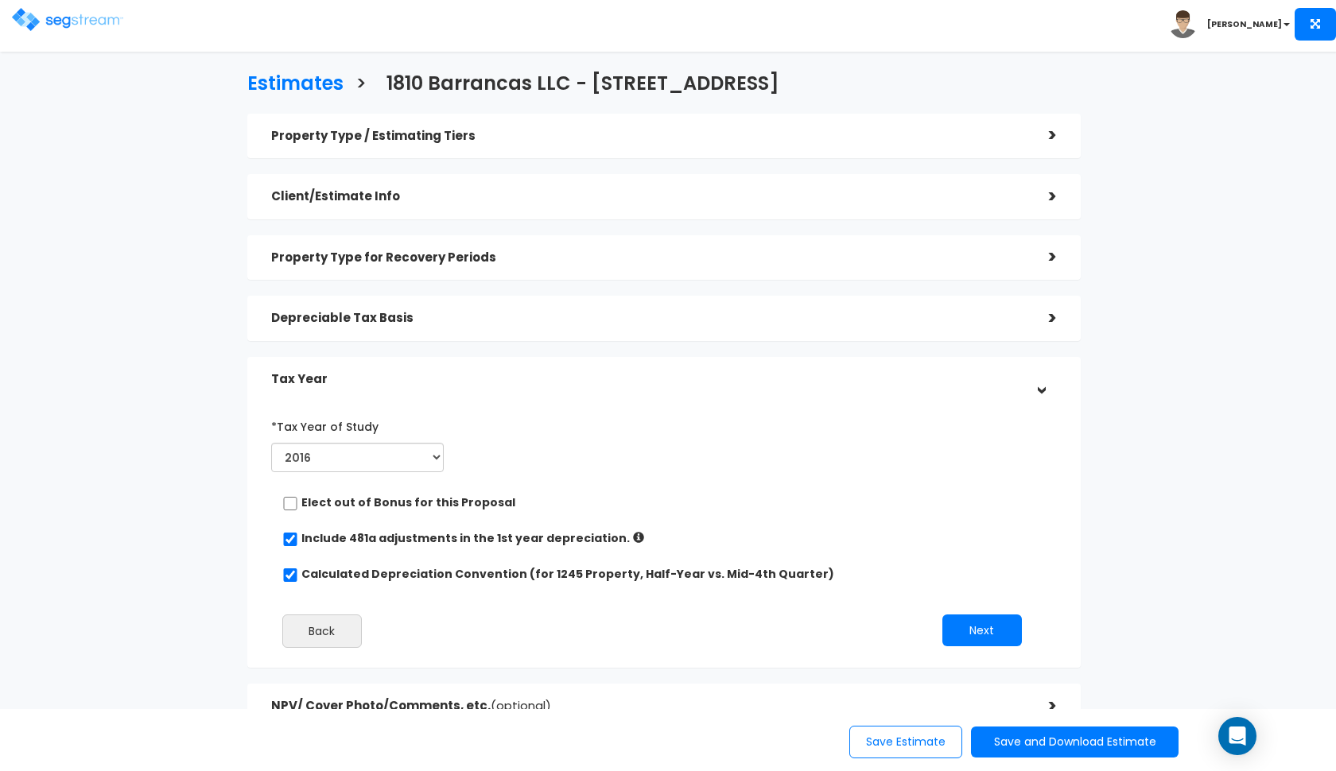
click at [372, 472] on div "*Tax Year of Study 2016 2017 2018 2019 2020 2021 2022 2023 2024 2025 2026" at bounding box center [357, 446] width 196 height 65
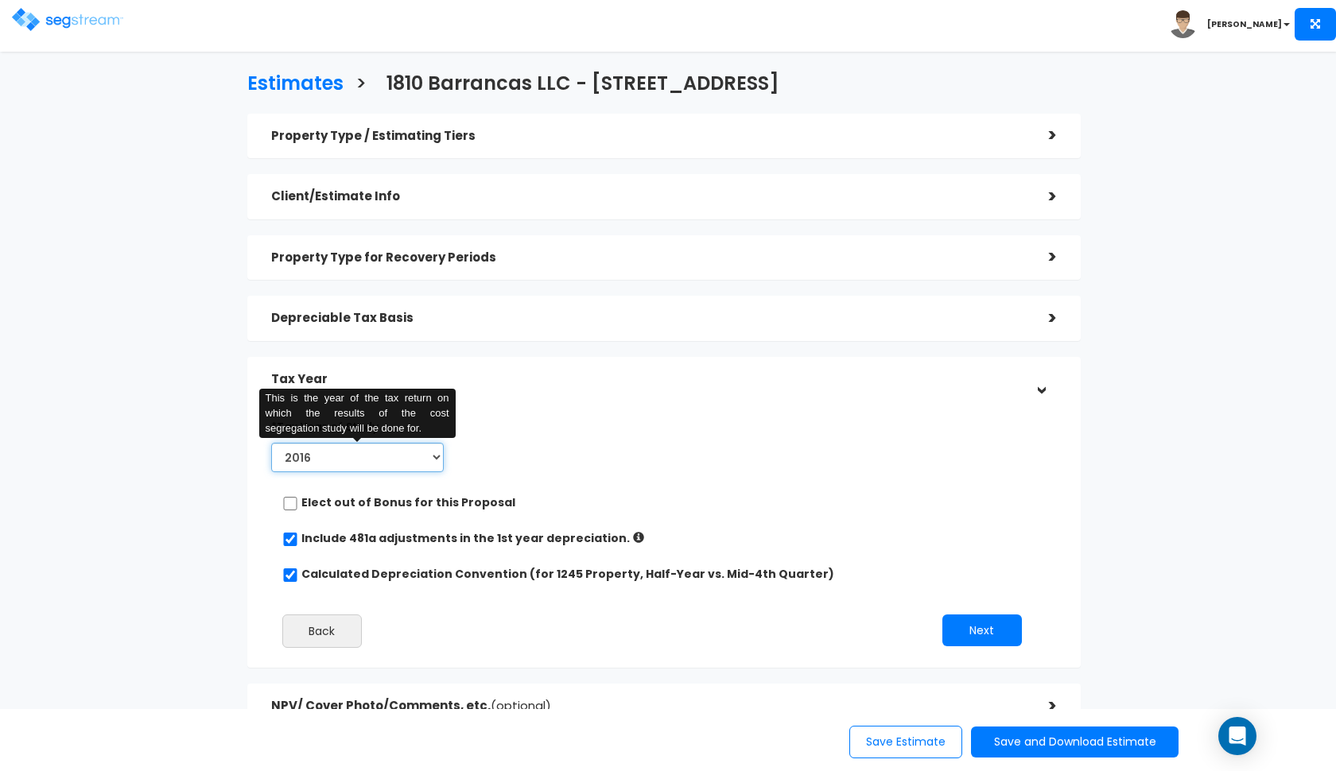
select select "2025"
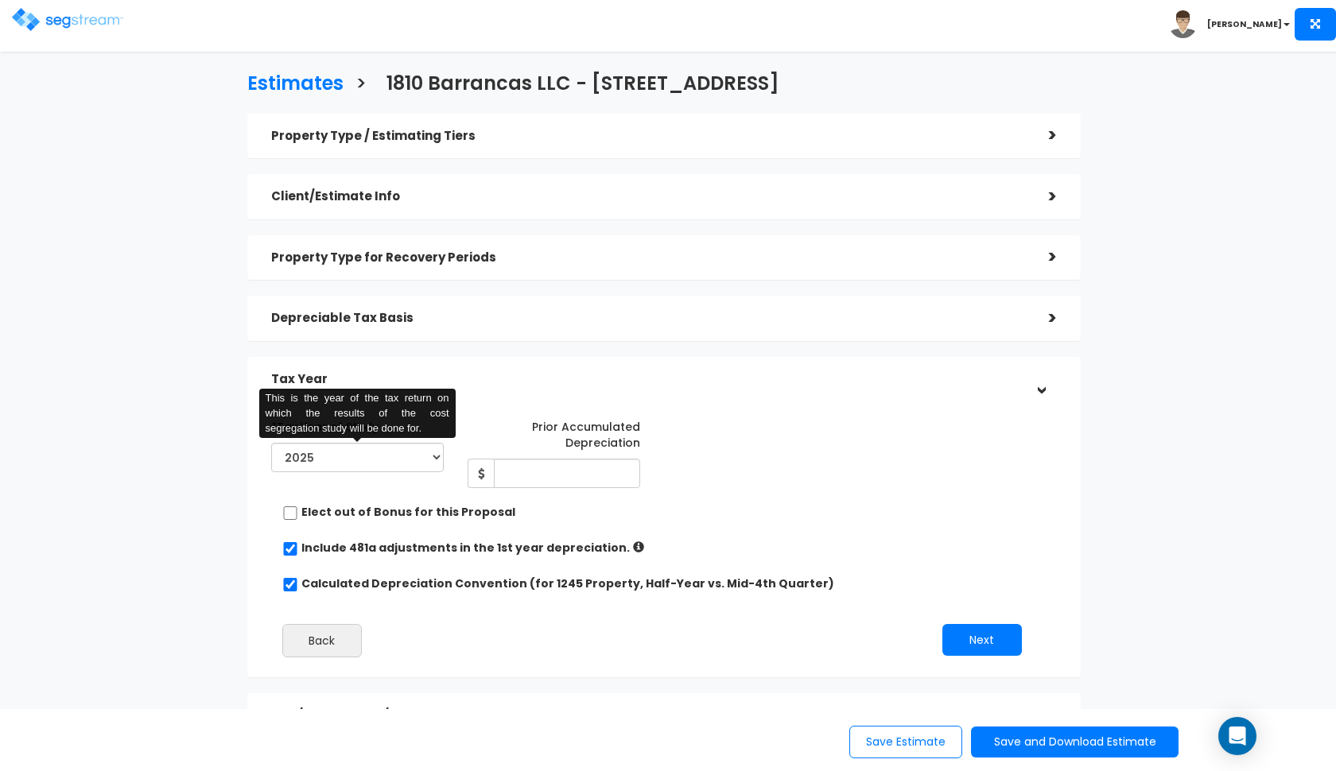
click at [542, 401] on div "*Tax Year of Study 2016 2017 2018 2019 2020 2021 2022 2023 2024 2025 2026 This …" at bounding box center [664, 406] width 810 height 16
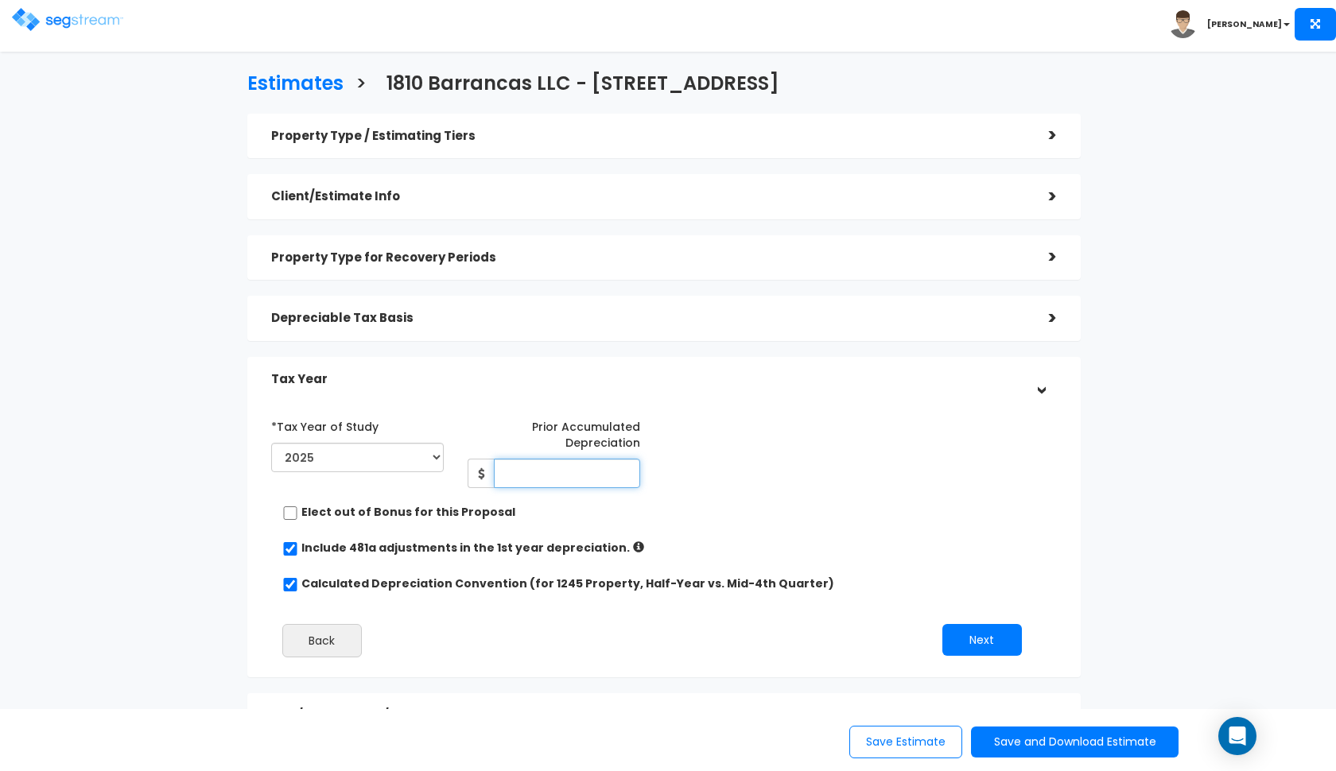
click at [519, 472] on input "Prior Accumulated Depreciation" at bounding box center [567, 473] width 146 height 29
type input "127,487.93"
click at [768, 437] on div "*Tax Year of Study 2016 2017 2018 2019 2020 2021 2022 2023 2024 2025 2026 Prior…" at bounding box center [652, 451] width 786 height 75
click at [988, 634] on button "Next" at bounding box center [982, 640] width 80 height 32
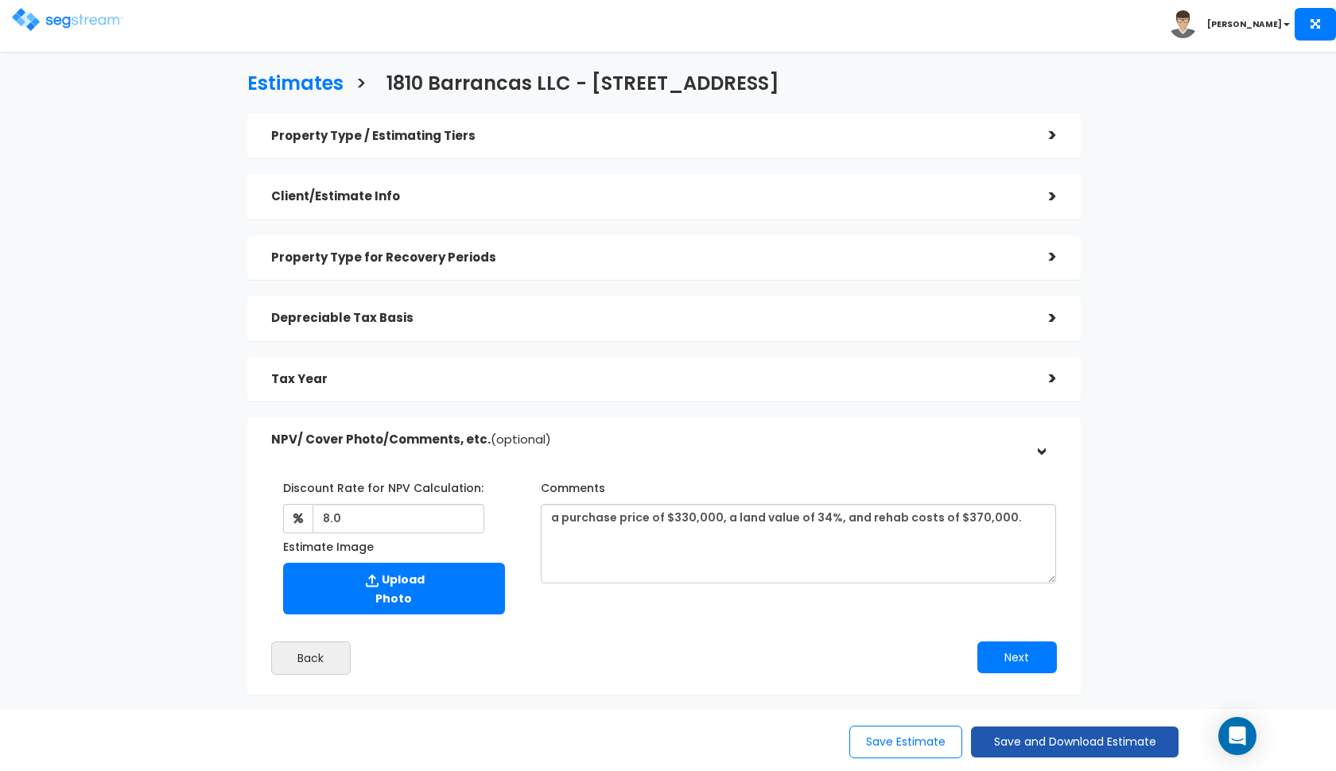
click at [1046, 736] on button "Save and Download Estimate" at bounding box center [1075, 742] width 208 height 31
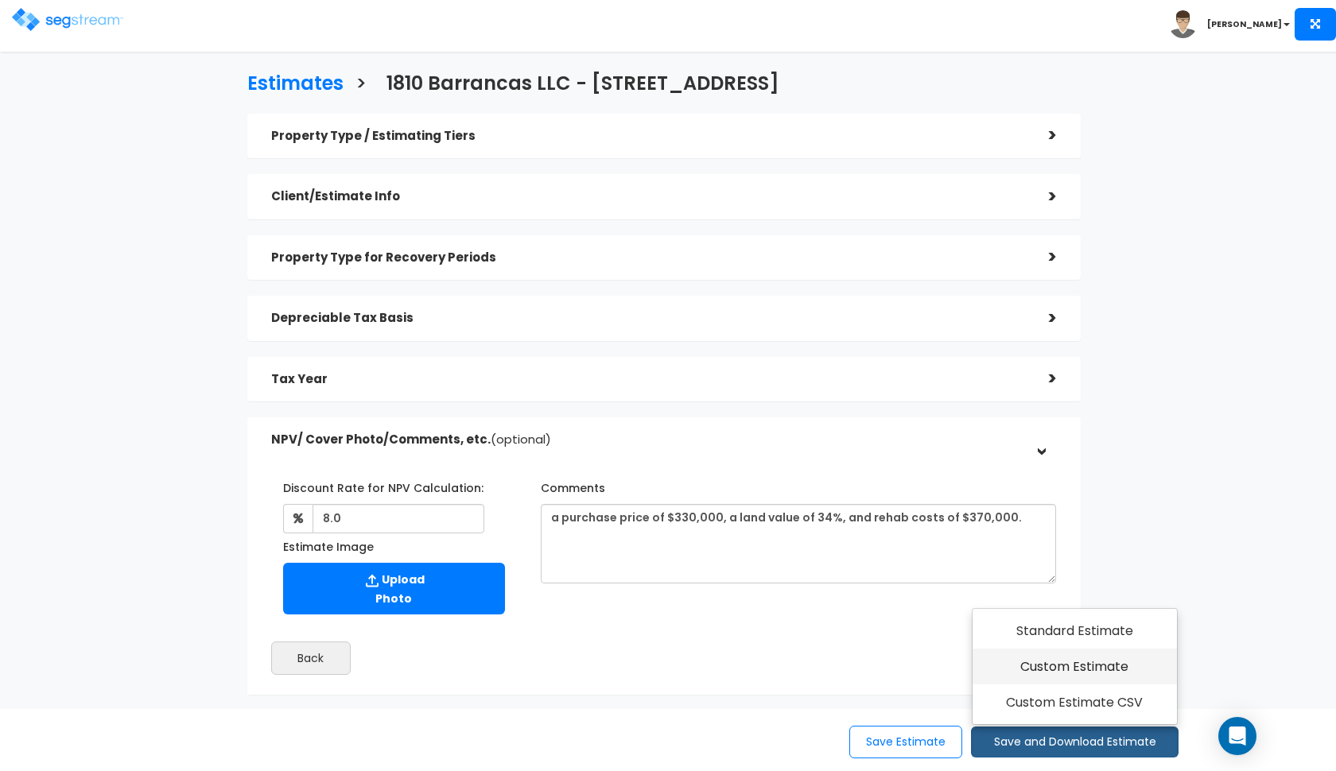
click at [1070, 666] on link "Custom Estimate" at bounding box center [1075, 667] width 204 height 37
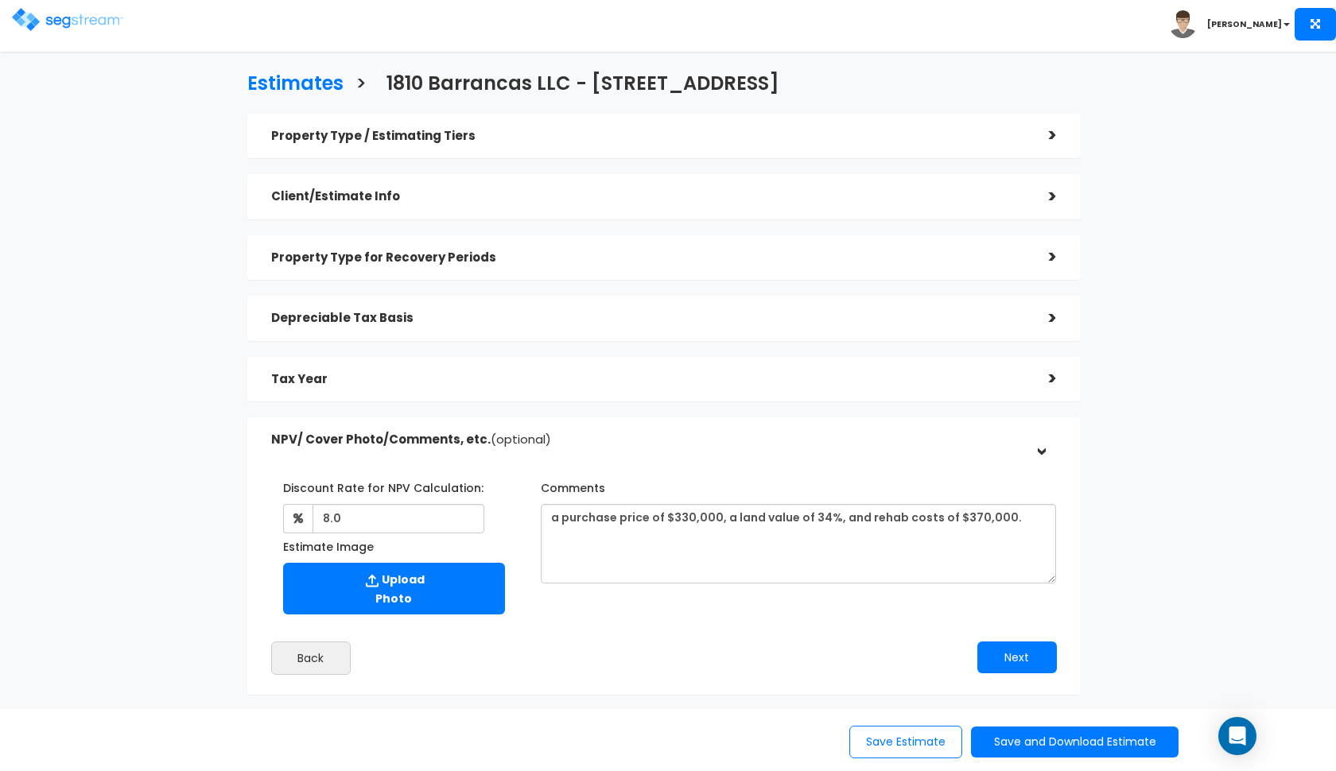
click at [68, 23] on img at bounding box center [67, 19] width 111 height 23
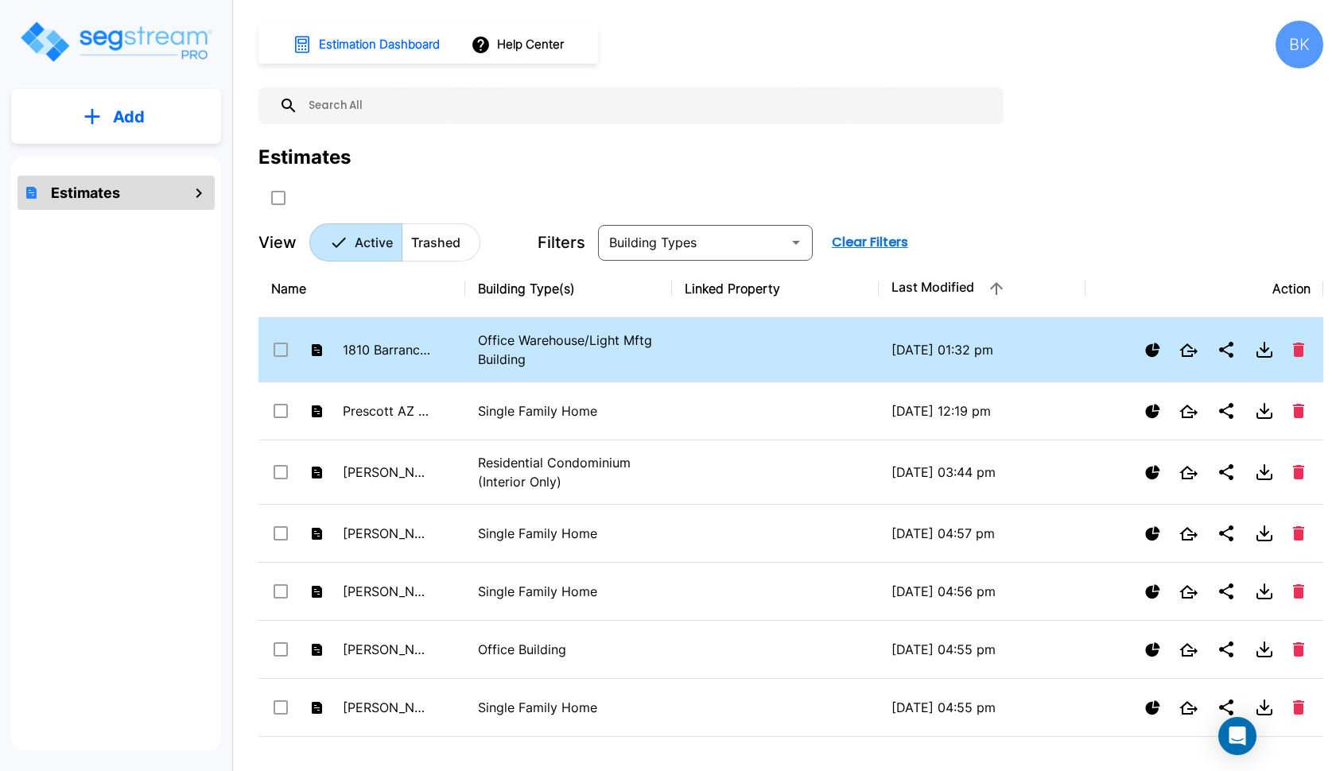
click at [433, 350] on td "1810 Barrancas LLC - [STREET_ADDRESS]" at bounding box center [361, 350] width 207 height 64
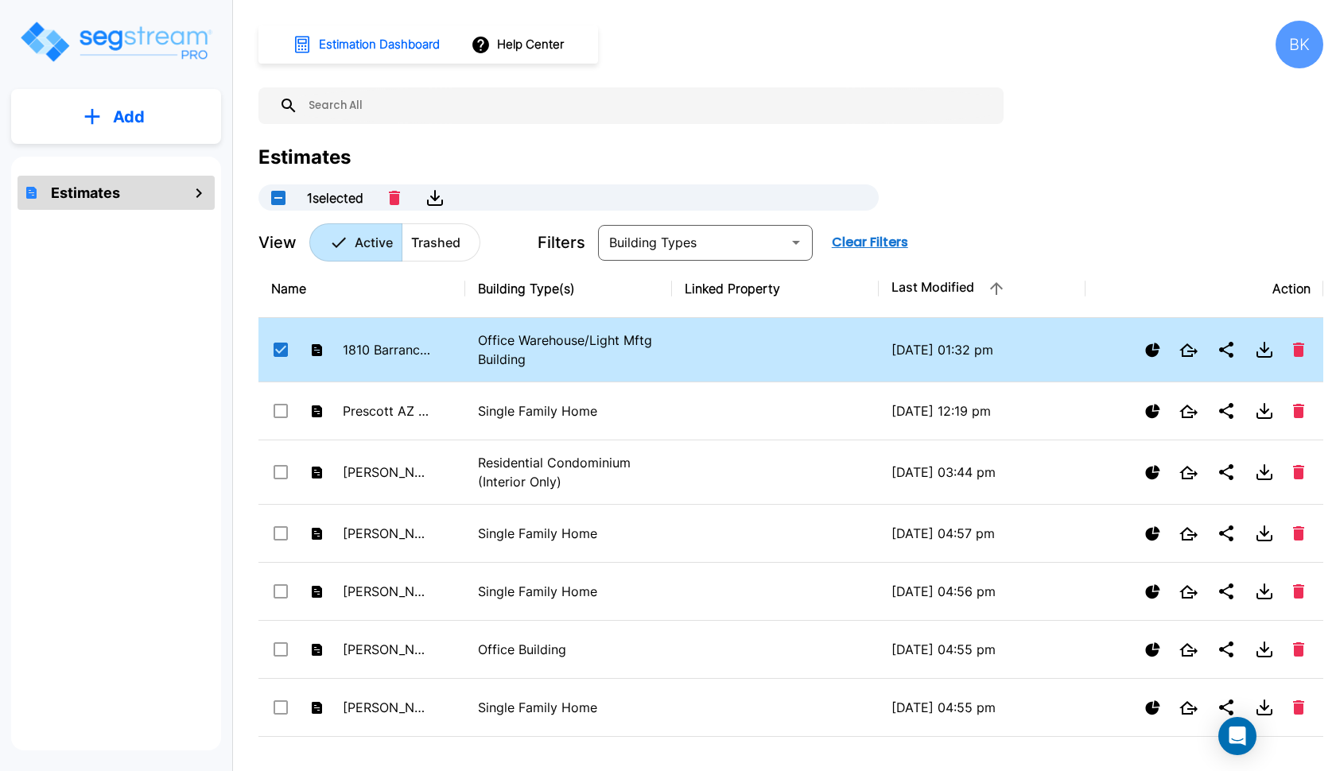
click at [433, 350] on td "1810 Barrancas LLC - [STREET_ADDRESS]" at bounding box center [361, 350] width 207 height 64
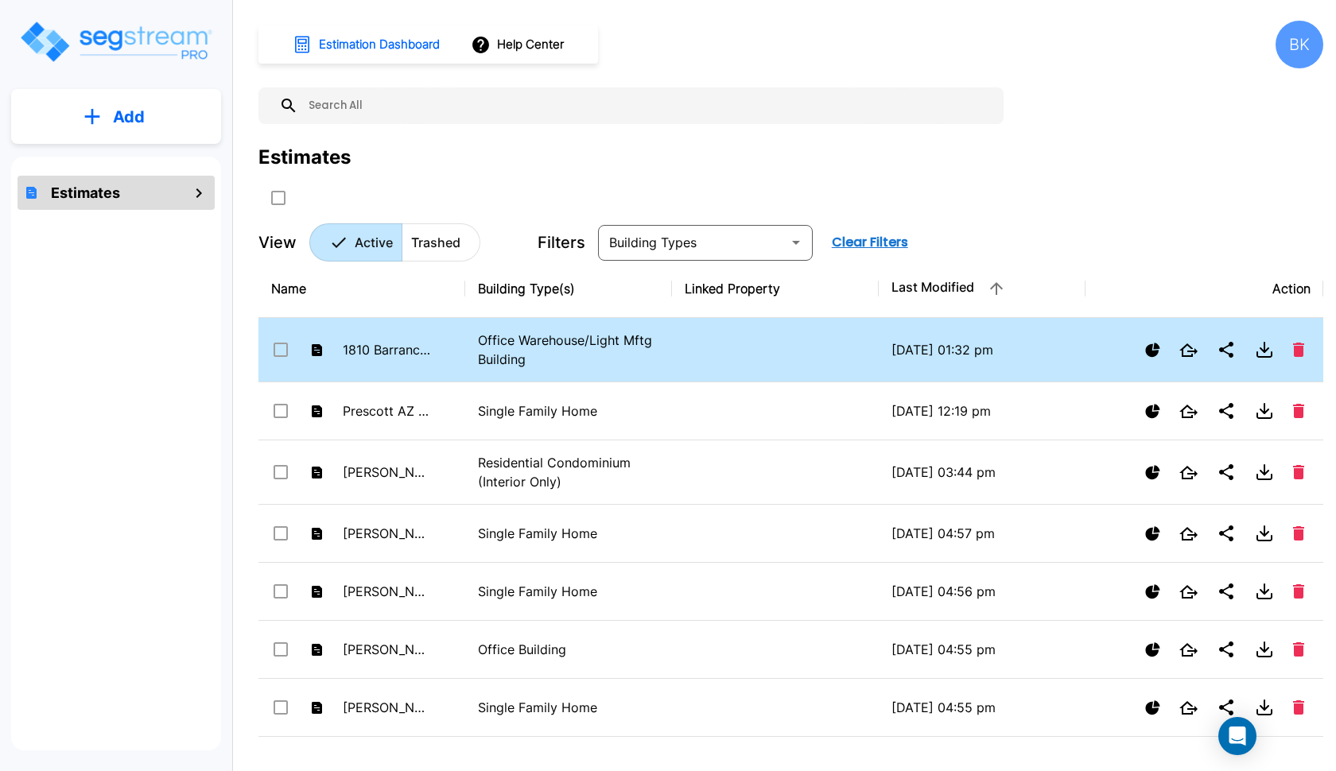
checkbox input "false"
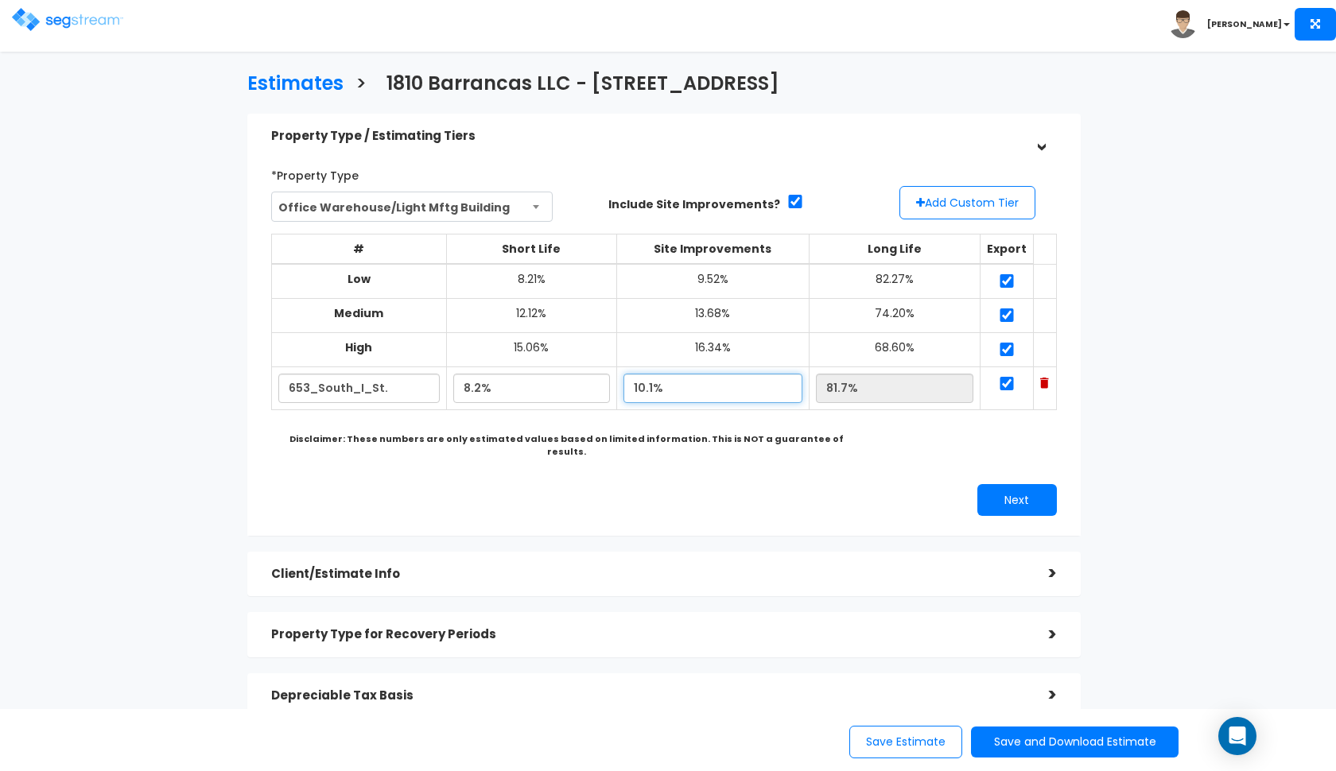
drag, startPoint x: 655, startPoint y: 385, endPoint x: 641, endPoint y: 385, distance: 13.5
click at [641, 385] on input "10.1%" at bounding box center [713, 388] width 179 height 29
click at [707, 381] on input "10.1%" at bounding box center [713, 388] width 179 height 29
drag, startPoint x: 654, startPoint y: 377, endPoint x: 625, endPoint y: 378, distance: 28.6
click at [625, 378] on tr "653_South_I_St. 8.2% 10.1% 81.7%" at bounding box center [663, 388] width 785 height 43
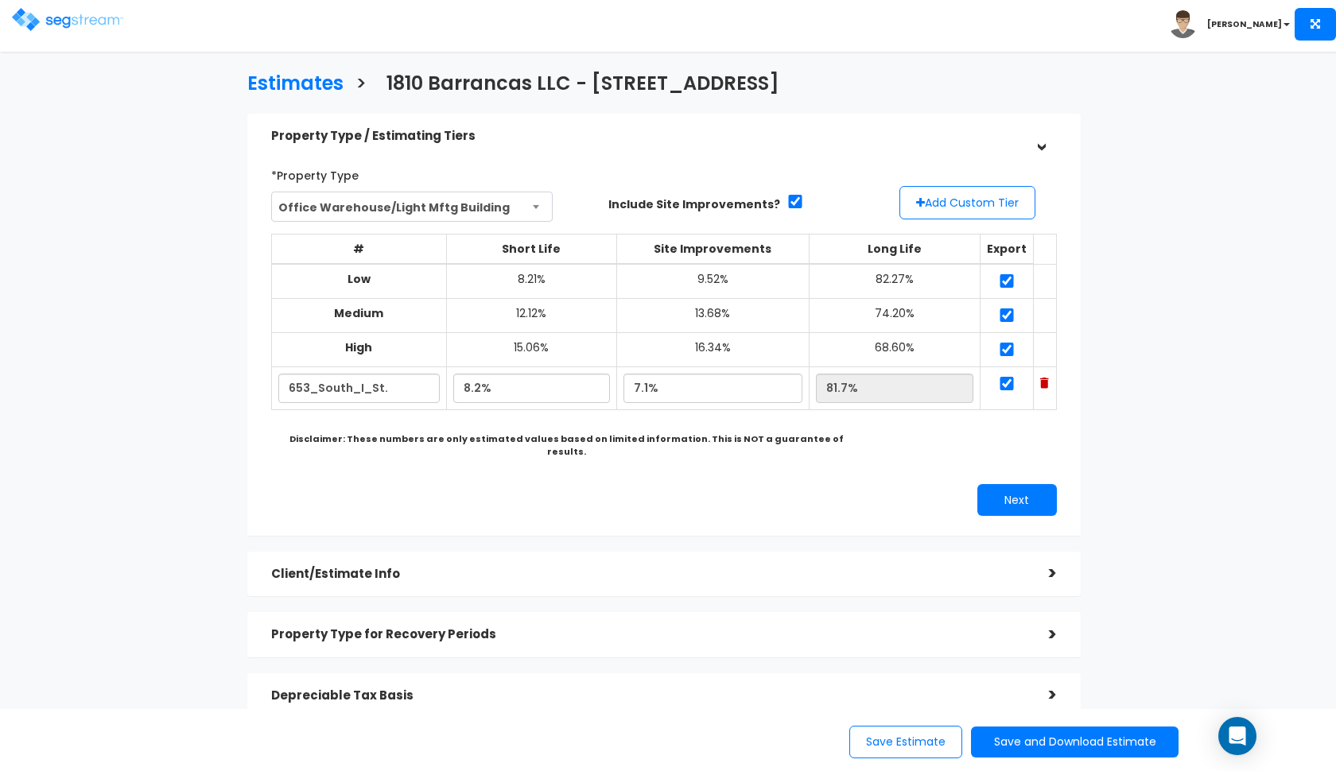
type input "7.10%"
type input "84.70%"
click at [507, 434] on b "Disclaimer: These numbers are only estimated values based on limited informatio…" at bounding box center [567, 445] width 554 height 25
click at [1011, 484] on button "Next" at bounding box center [1017, 500] width 80 height 32
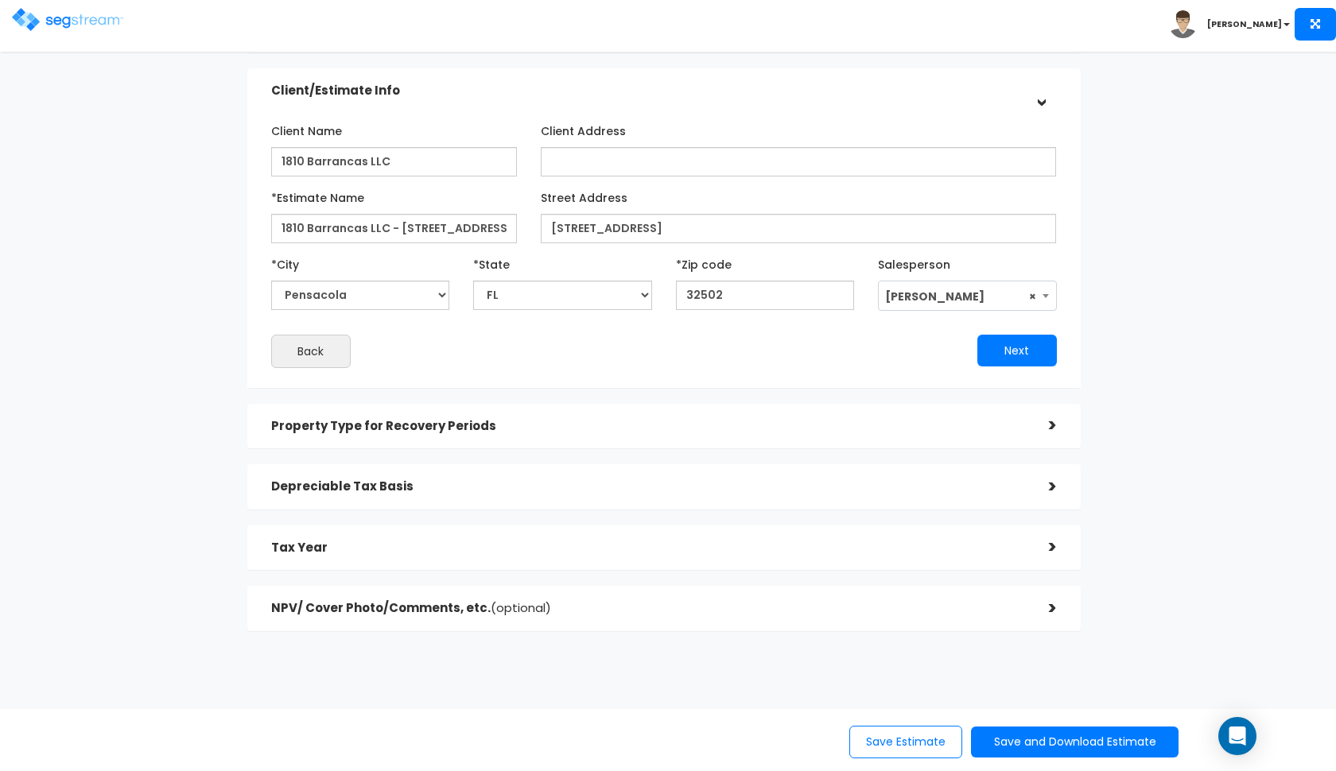
scroll to position [105, 0]
click at [993, 740] on button "Save and Download Estimate" at bounding box center [1075, 742] width 208 height 31
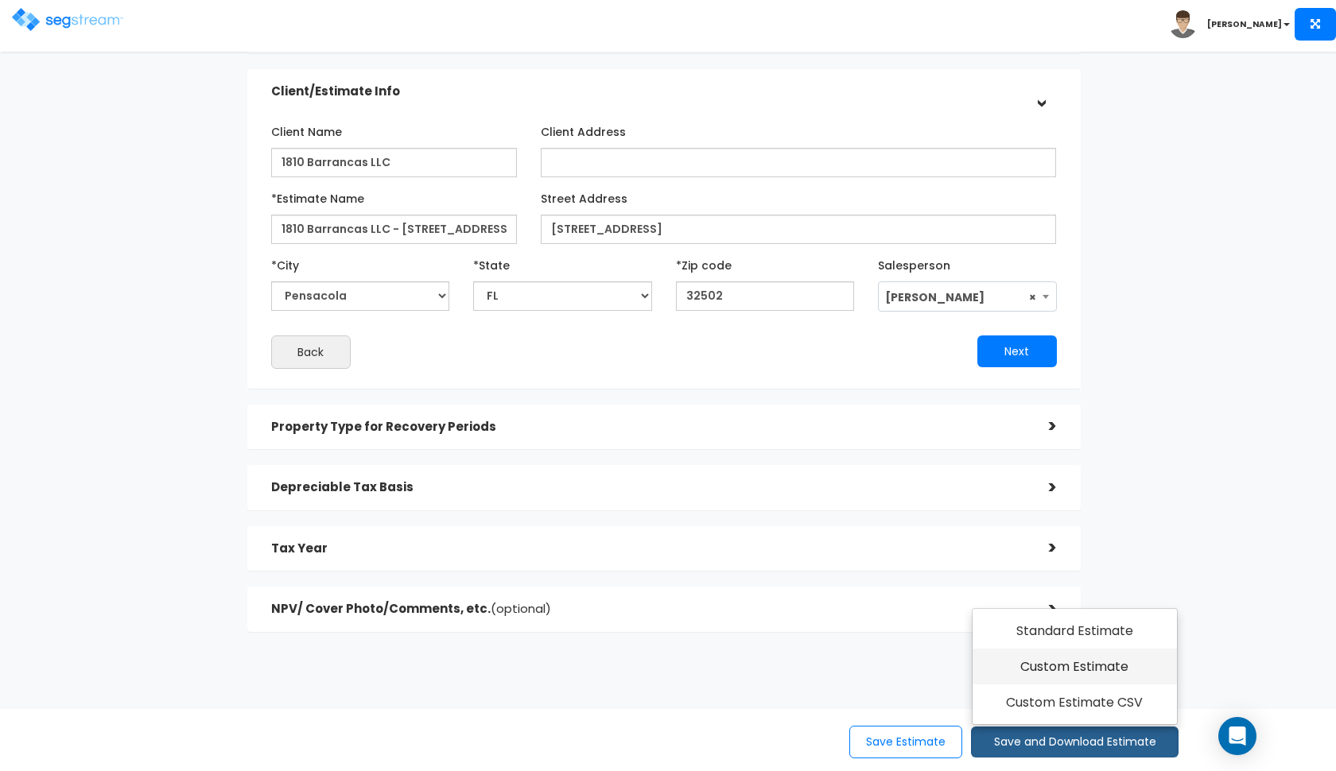
click at [1021, 671] on link "Custom Estimate" at bounding box center [1075, 667] width 204 height 37
